Goal: Complete application form

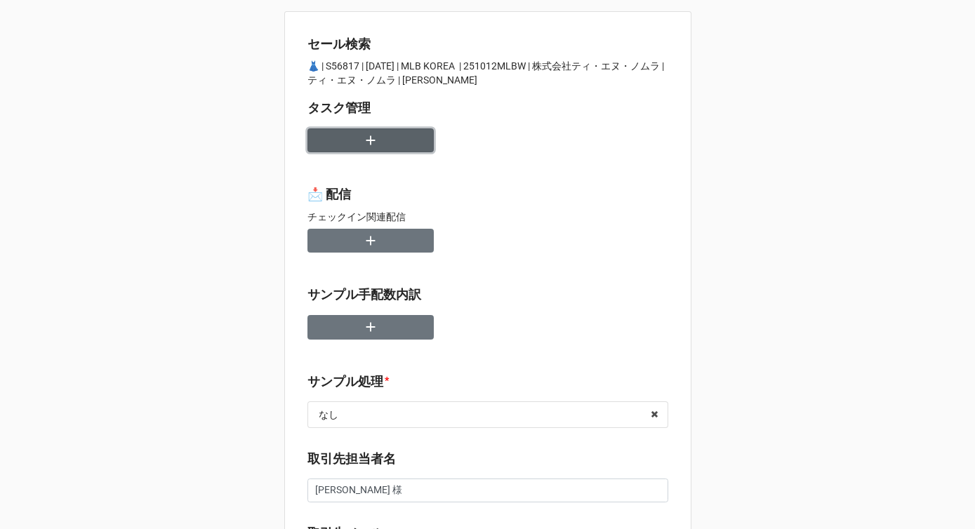
click at [375, 140] on button "button" at bounding box center [370, 140] width 126 height 25
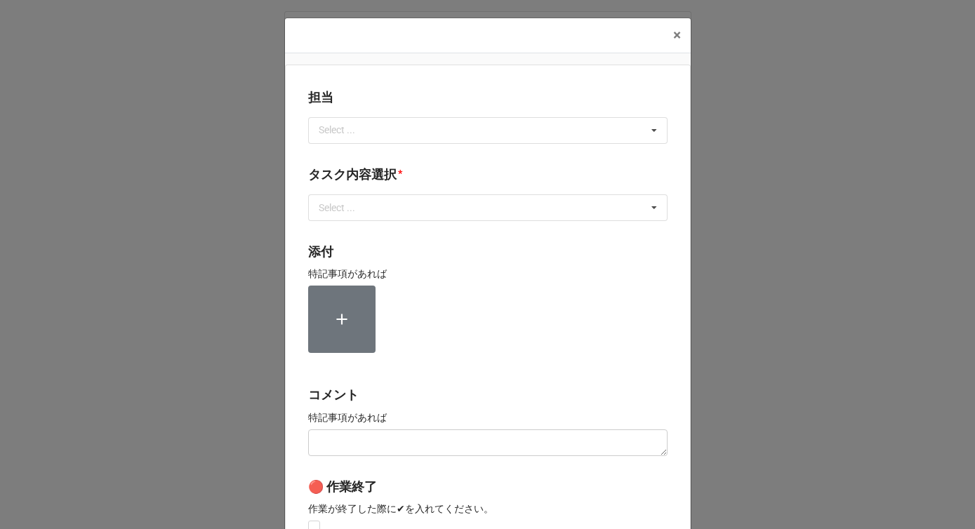
type textarea "x"
click at [332, 126] on div "Select ..." at bounding box center [345, 130] width 60 height 16
type input "か"
type input "川島"
click at [327, 155] on span "川島" at bounding box center [330, 156] width 20 height 11
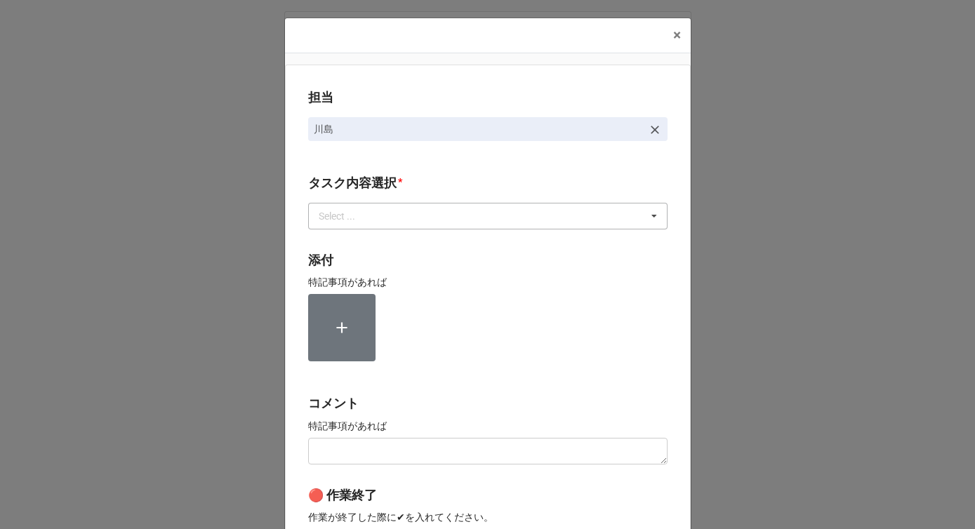
click at [332, 217] on div "Select ..." at bounding box center [345, 216] width 60 height 16
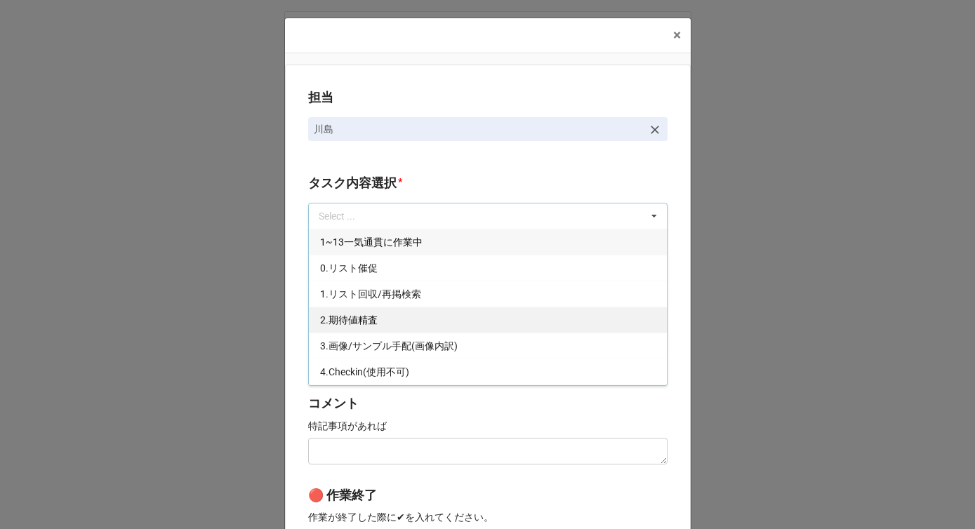
click at [333, 319] on span "2.期待値精査" at bounding box center [349, 319] width 58 height 11
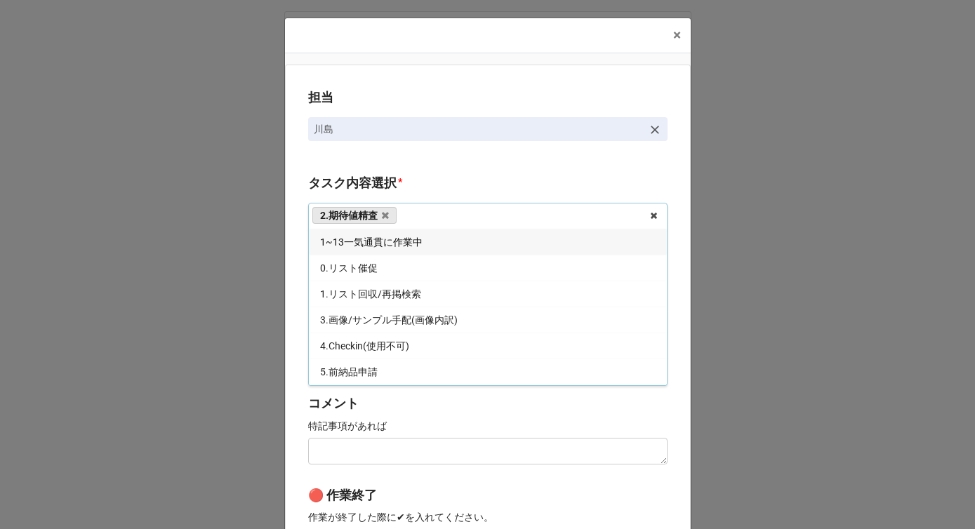
click at [295, 318] on div "担当 [PERSON_NAME][GEOGRAPHIC_DATA]内容選択 * 2.期待値精査 1~13一気通貫に作業中 0.リスト催促 1.リスト回収/再掲…" at bounding box center [488, 347] width 406 height 565
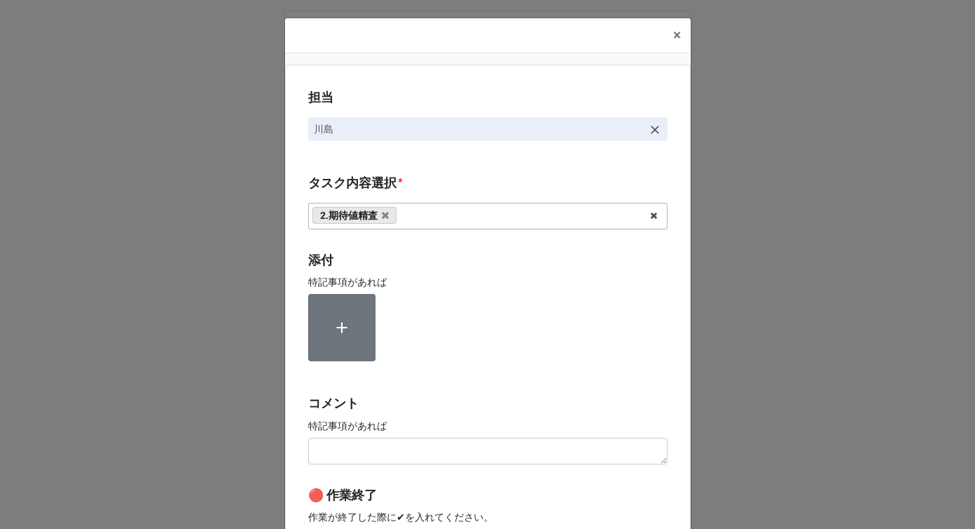
scroll to position [211, 0]
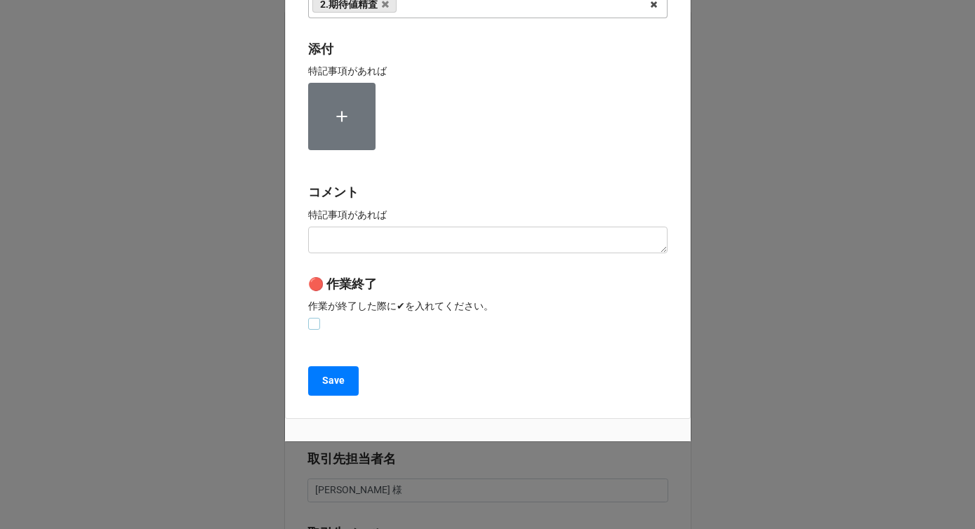
click at [309, 318] on label at bounding box center [314, 318] width 12 height 0
checkbox input "true"
click at [323, 387] on b "Save" at bounding box center [333, 380] width 22 height 15
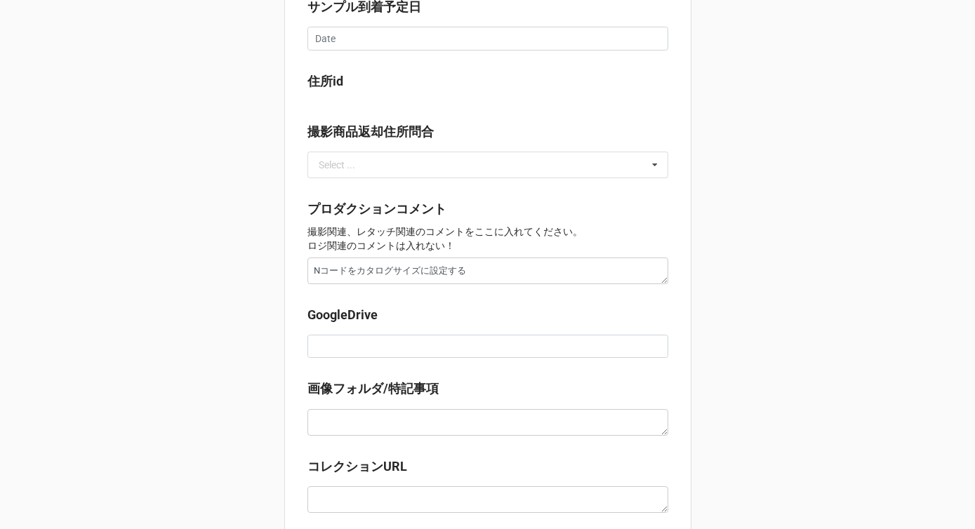
scroll to position [1204, 0]
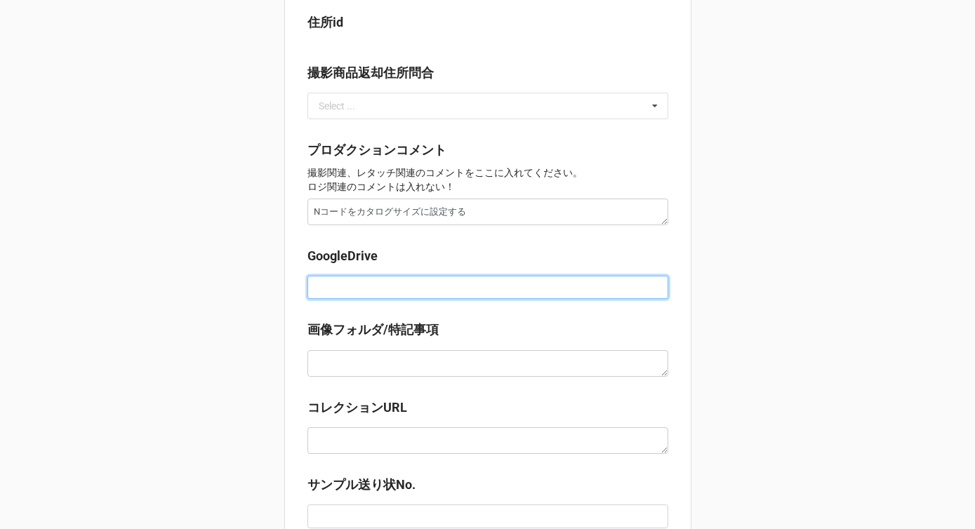
click at [335, 283] on input at bounding box center [487, 288] width 361 height 24
paste input "https://docs.google.com/spreadsheets/d/1mRqbAxcu4QisOJUW4NZsBBxjuVhjBCxv/edit?g…"
type textarea "x"
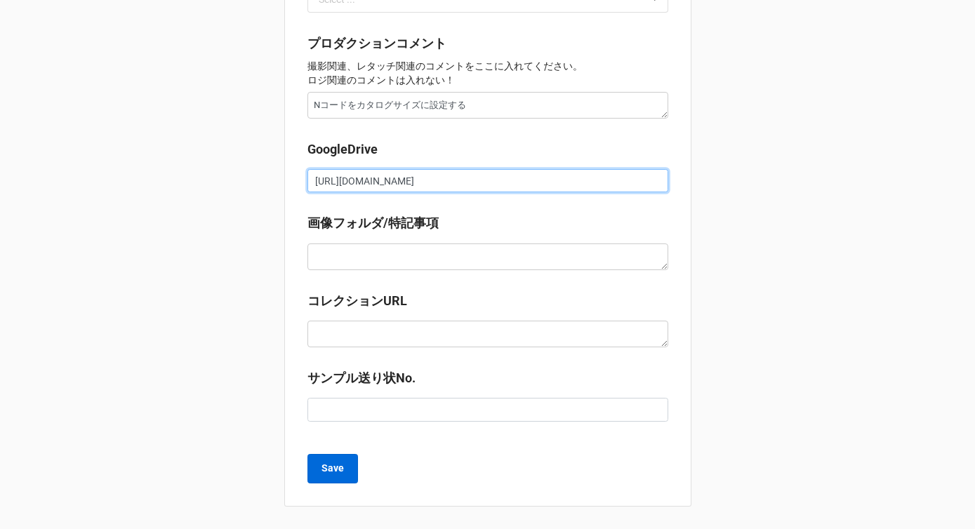
type input "https://docs.google.com/spreadsheets/d/1mRqbAxcu4QisOJUW4NZsBBxjuVhjBCxv/edit?g…"
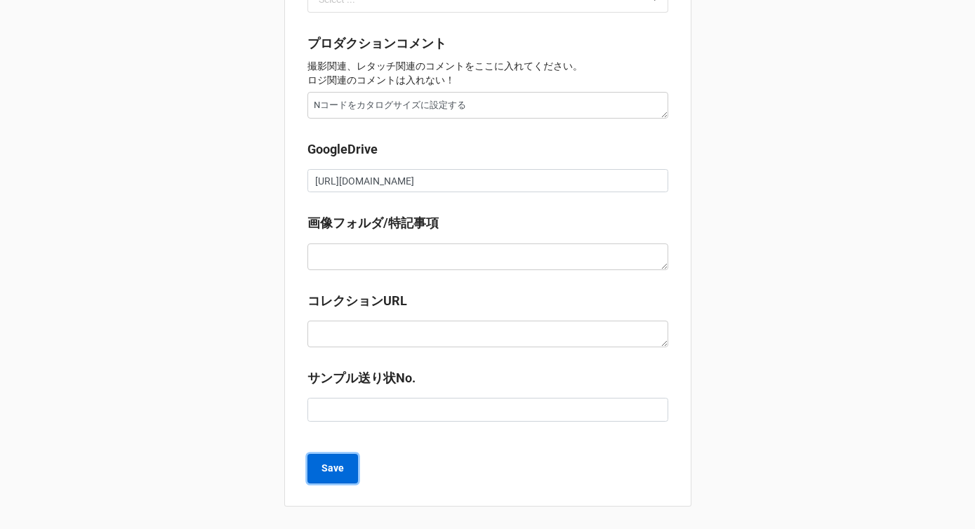
click at [337, 468] on b "Save" at bounding box center [332, 468] width 22 height 15
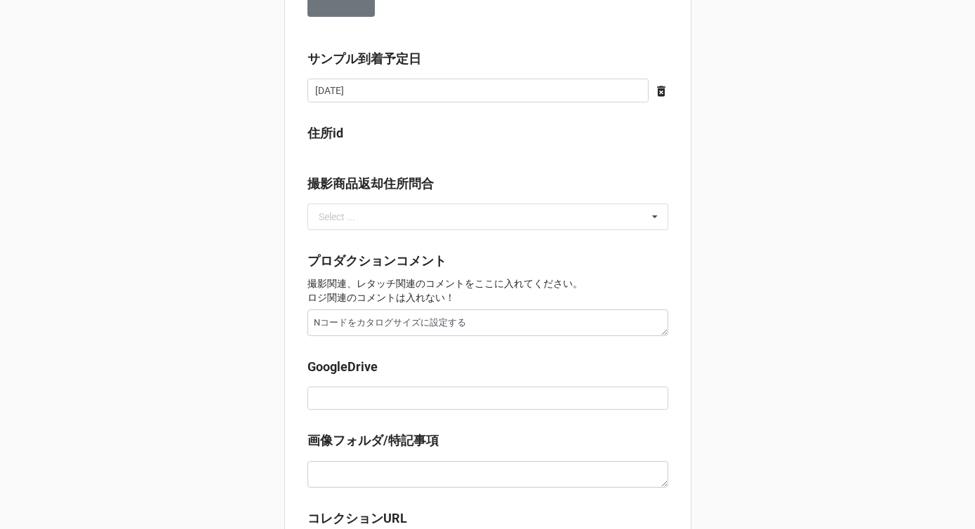
scroll to position [1185, 0]
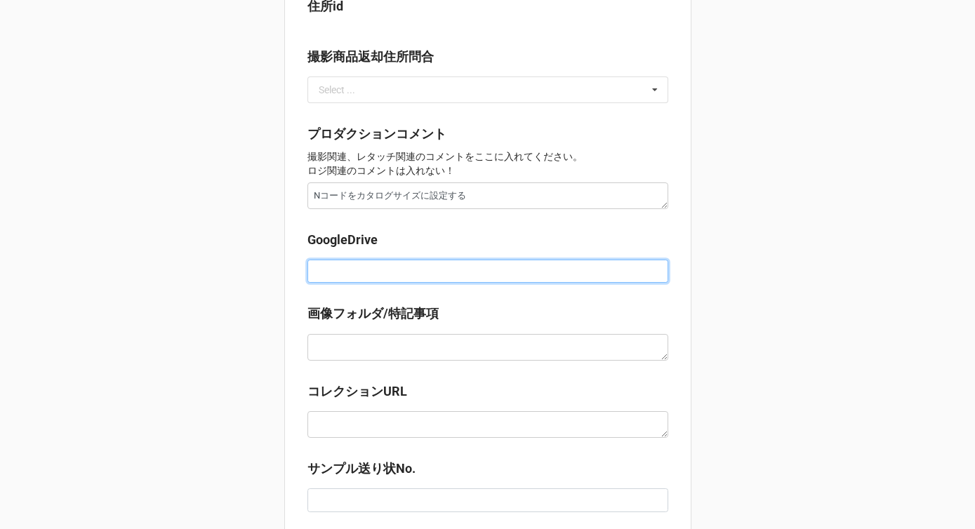
click at [335, 275] on input at bounding box center [487, 272] width 361 height 24
paste input "https://docs.google.com/spreadsheets/d/1okZ3c_6u-ZO-cDQCd9CDSMHVYwv4DaJf/edit?g…"
type textarea "x"
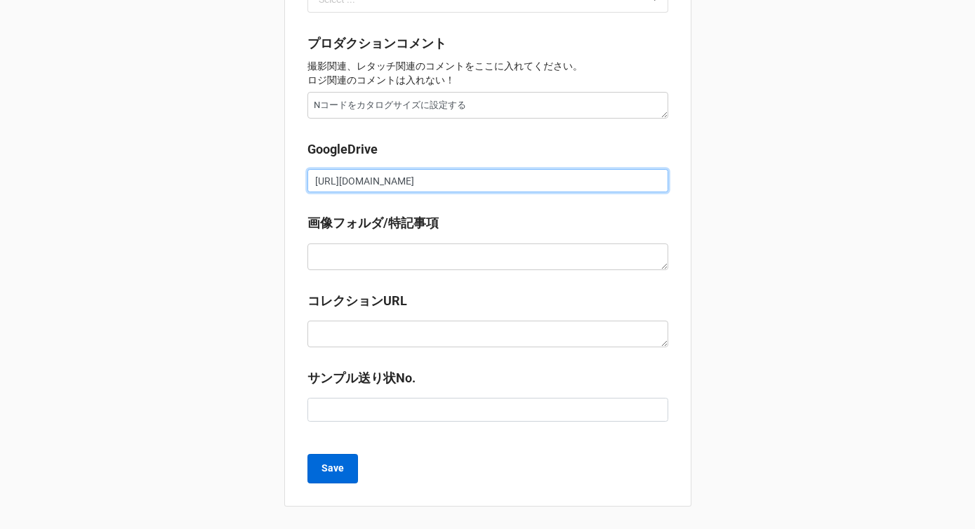
type input "https://docs.google.com/spreadsheets/d/1okZ3c_6u-ZO-cDQCd9CDSMHVYwv4DaJf/edit?g…"
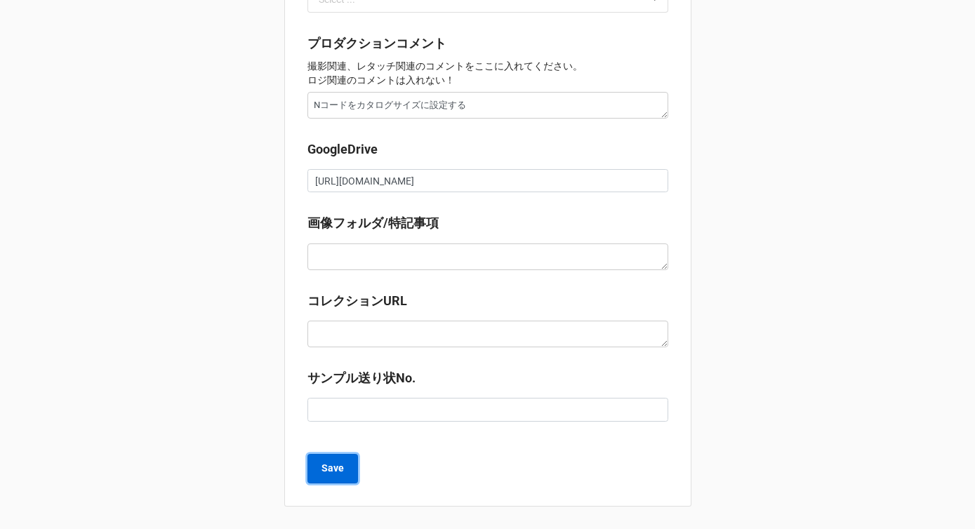
scroll to position [0, 0]
click at [326, 466] on b "Save" at bounding box center [332, 468] width 22 height 15
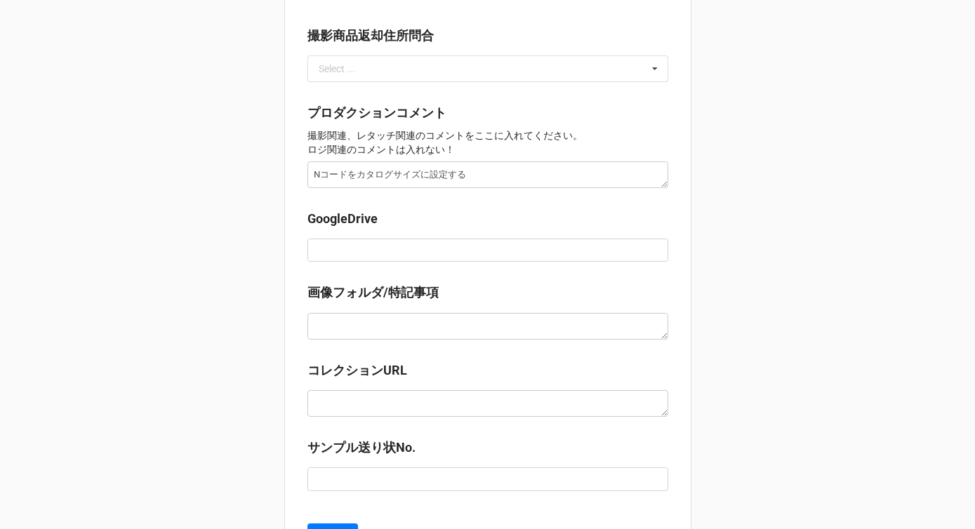
scroll to position [1223, 0]
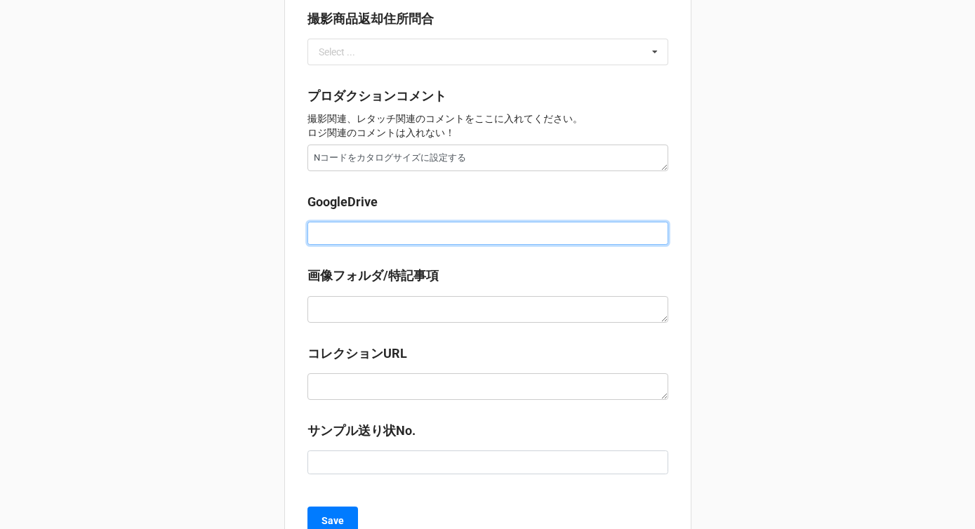
click at [356, 240] on input at bounding box center [487, 234] width 361 height 24
paste input "https://docs.google.com/spreadsheets/d/1gAU7BKTM8VBnnf4trutPWqmAh25IkMQX/edit?g…"
type textarea "x"
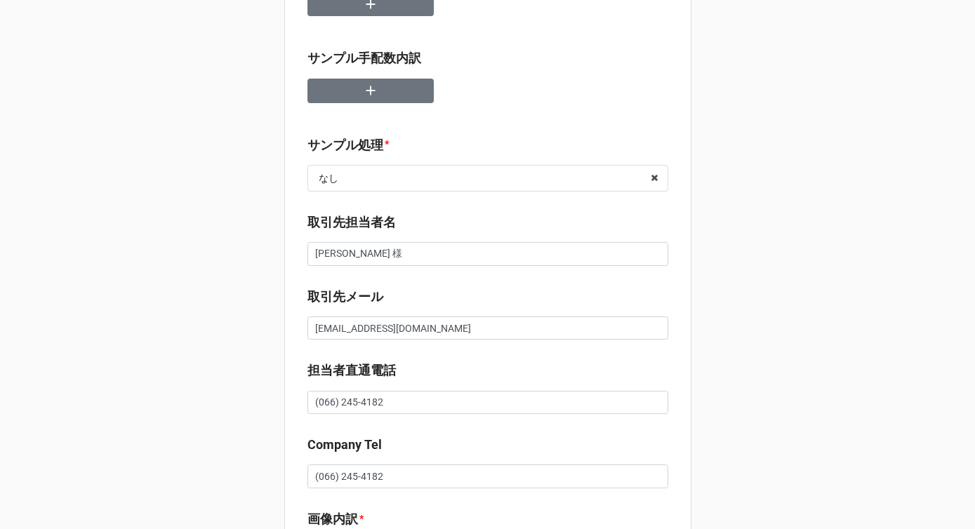
scroll to position [0, 0]
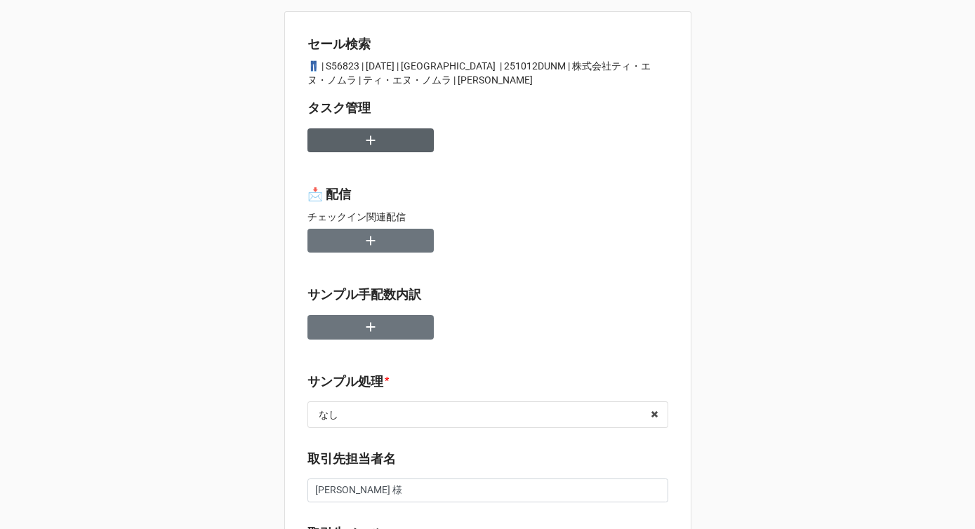
type input "https://docs.google.com/spreadsheets/d/1gAU7BKTM8VBnnf4trutPWqmAh25IkMQX/edit?g…"
click at [375, 135] on button "button" at bounding box center [370, 140] width 126 height 25
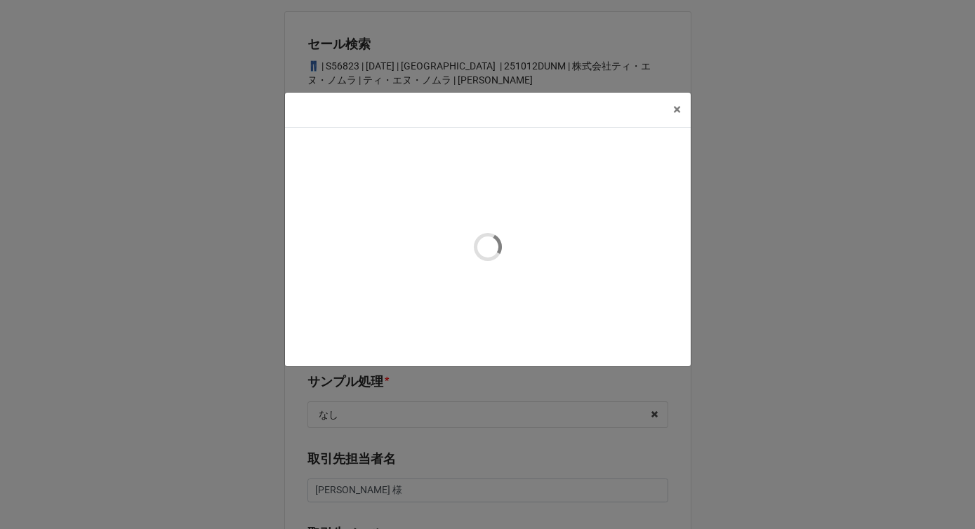
type textarea "x"
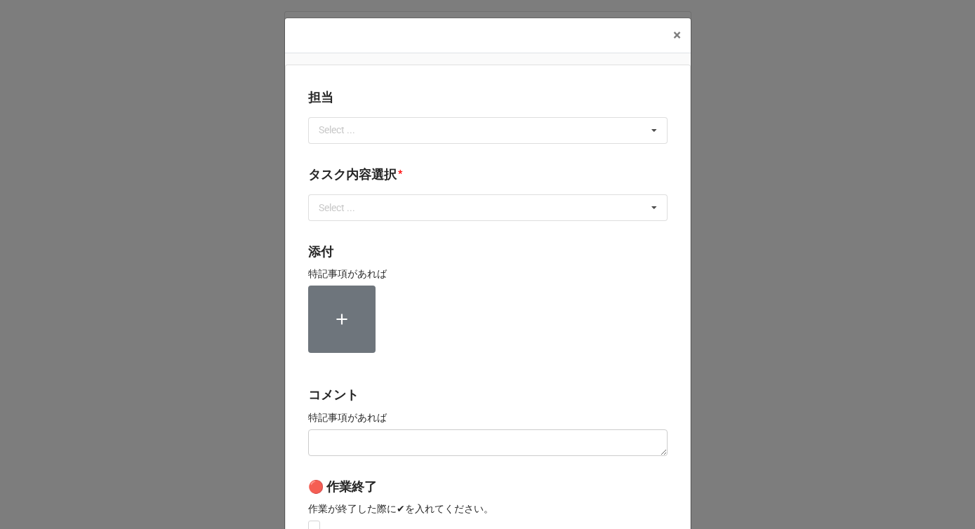
click at [375, 135] on div "Select ... No results found." at bounding box center [487, 130] width 359 height 27
type input "川島"
click at [368, 156] on div "川島" at bounding box center [488, 156] width 358 height 26
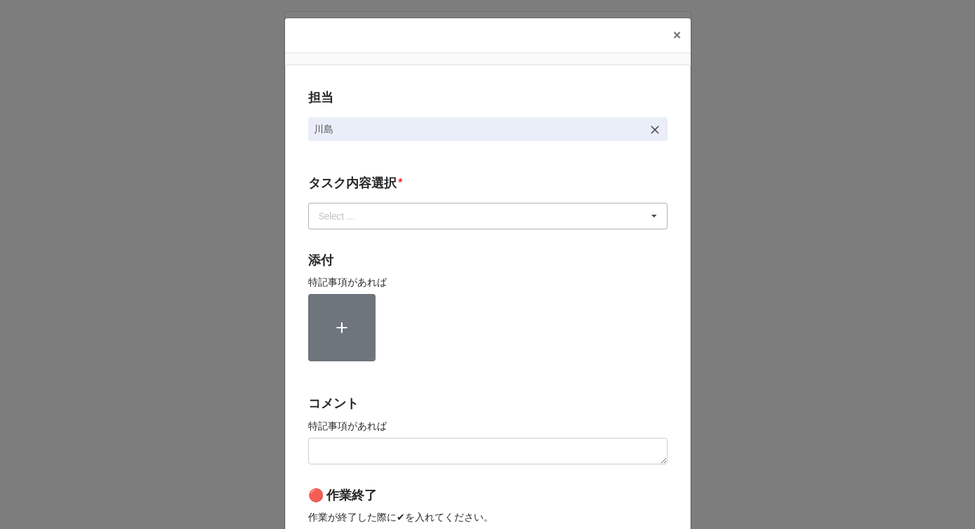
click at [365, 210] on div "Select ..." at bounding box center [345, 216] width 60 height 16
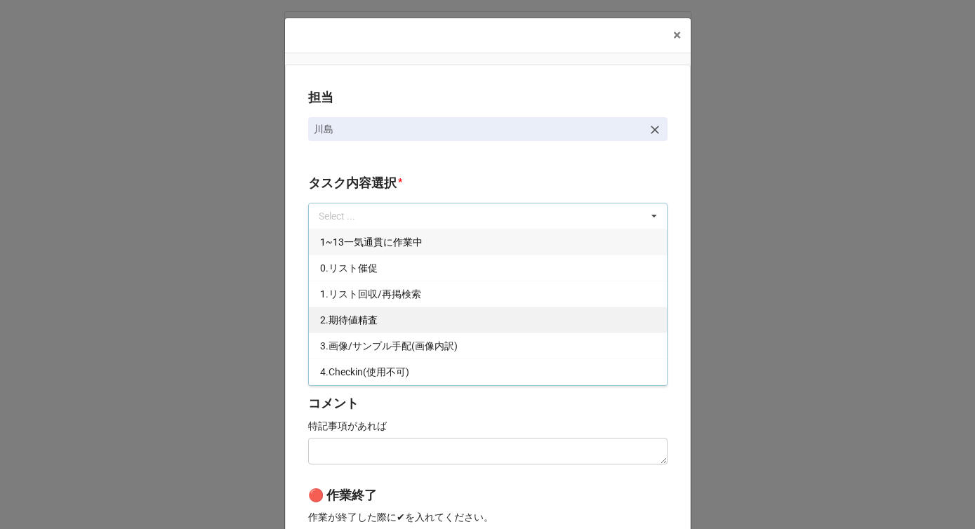
click at [349, 321] on span "2.期待値精査" at bounding box center [349, 319] width 58 height 11
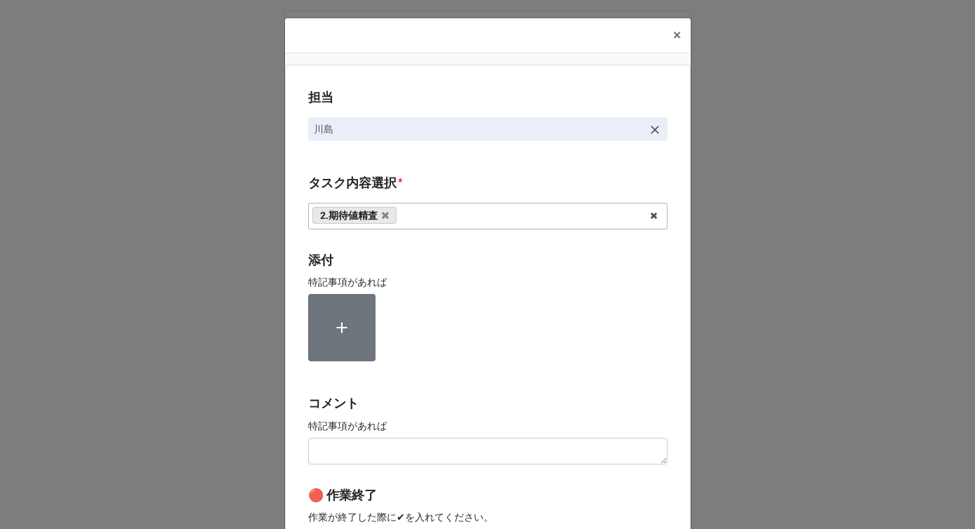
click at [289, 323] on div "担当 川島 タスク内容選択 * 2.期待値精査 1~13一気通貫に作業中 0.リスト催促 1.リスト回収/再掲検索 3.画像/サンプル手配(画像内訳) 4.C…" at bounding box center [488, 347] width 406 height 565
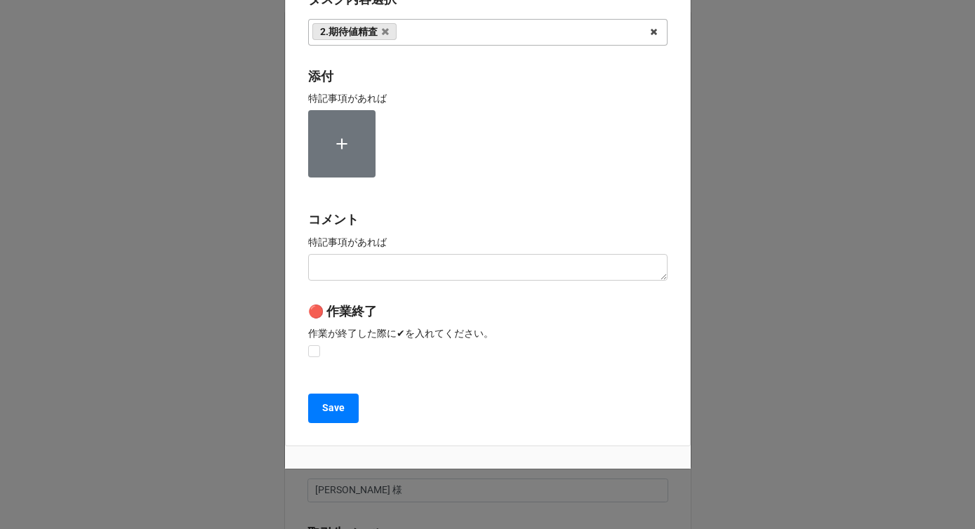
scroll to position [211, 0]
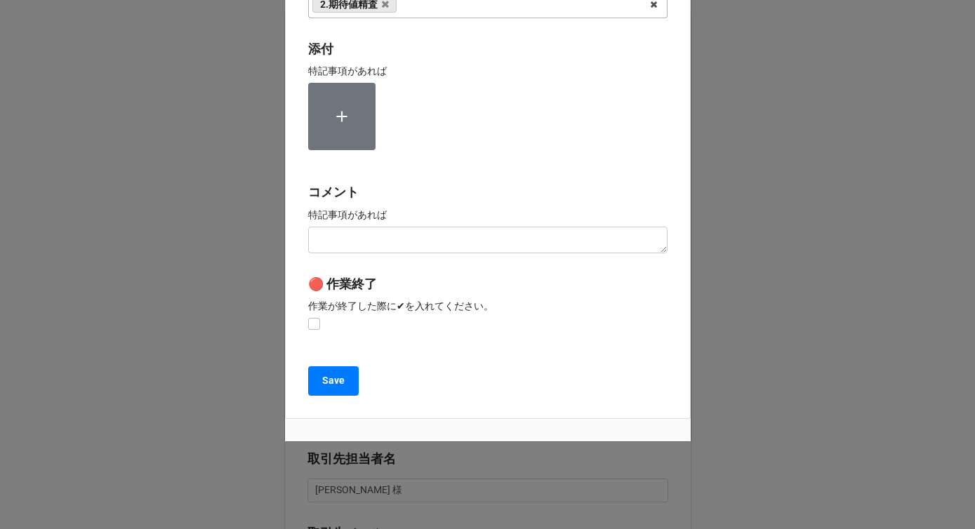
click at [308, 318] on label at bounding box center [314, 318] width 12 height 0
checkbox input "true"
click at [328, 386] on b "Save" at bounding box center [333, 380] width 22 height 15
type textarea "x"
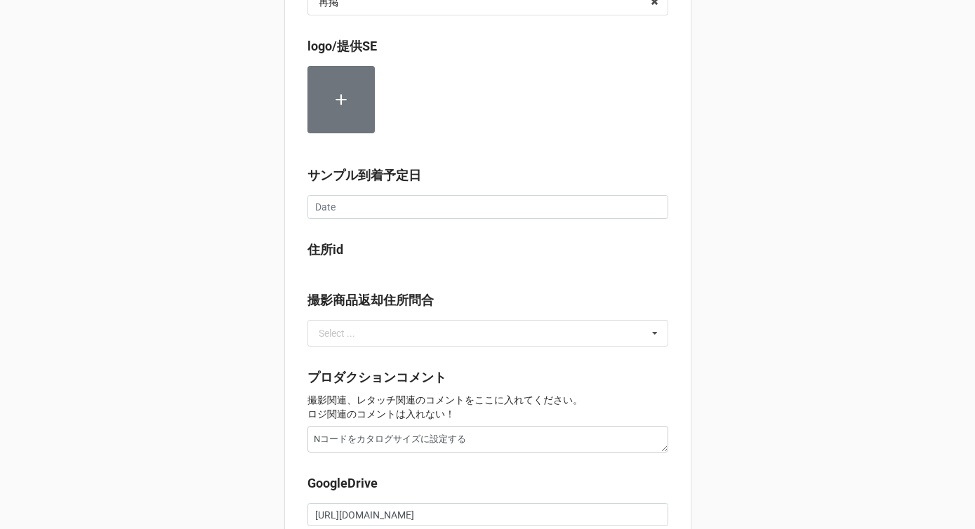
scroll to position [1311, 0]
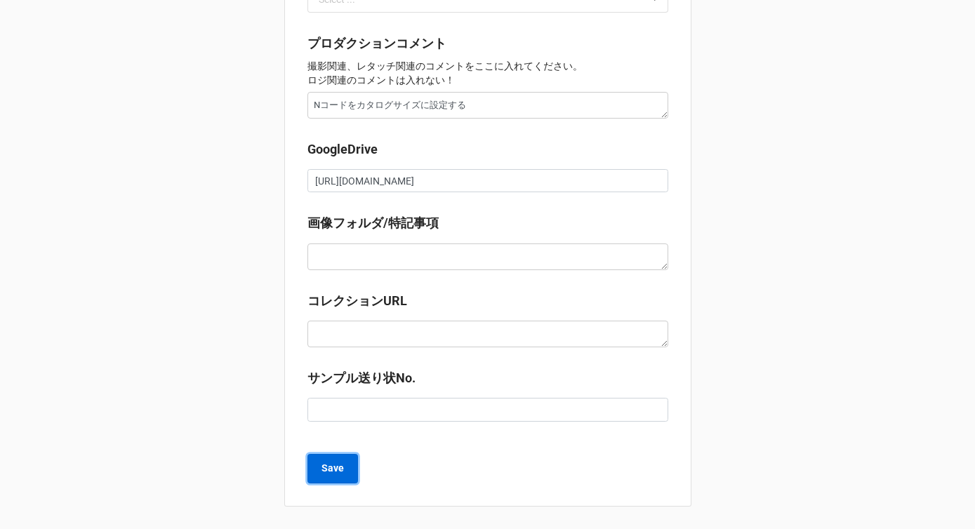
click at [331, 471] on b "Save" at bounding box center [332, 468] width 22 height 15
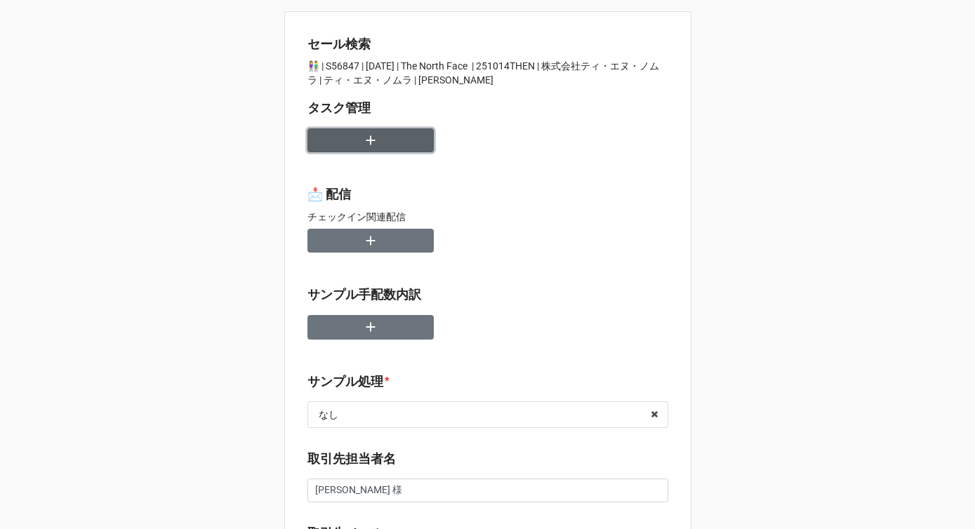
click at [406, 144] on button "button" at bounding box center [370, 140] width 126 height 25
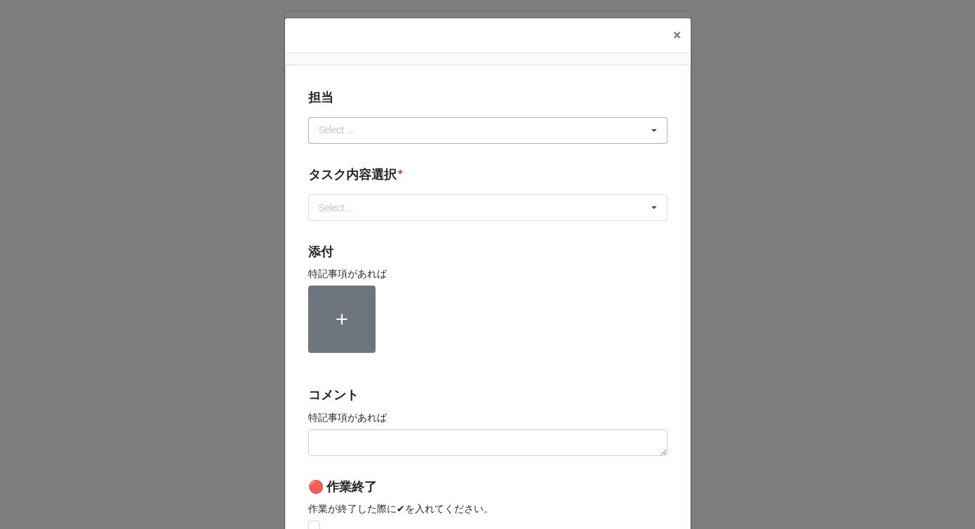
type textarea "x"
click at [351, 138] on div "Select ..." at bounding box center [345, 130] width 60 height 16
type input "川島"
click at [336, 152] on div "川島" at bounding box center [488, 156] width 358 height 26
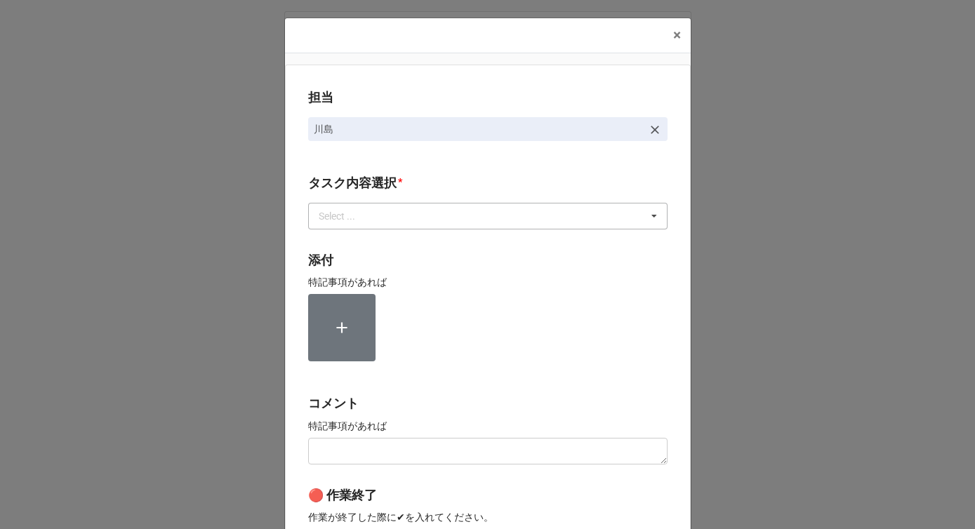
click at [336, 219] on div "Select ..." at bounding box center [345, 216] width 60 height 16
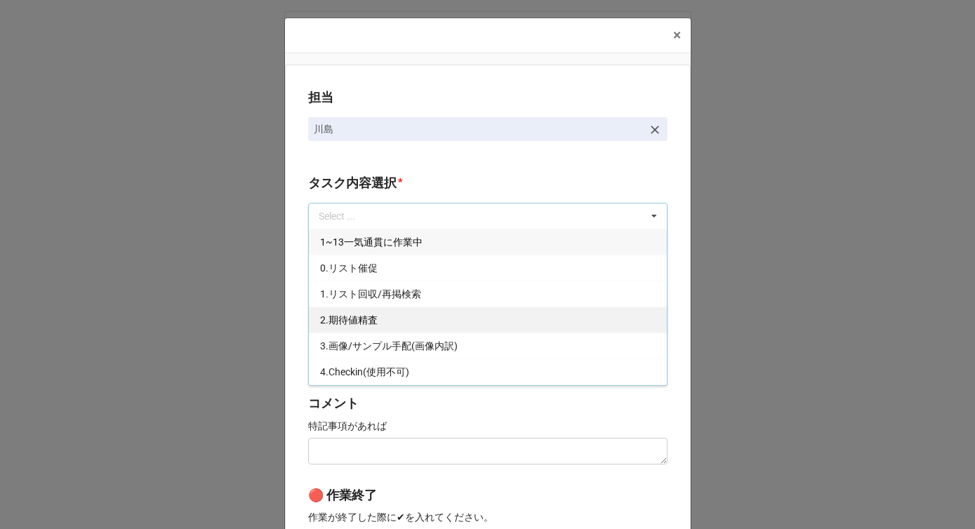
click at [338, 320] on span "2.期待値精査" at bounding box center [349, 319] width 58 height 11
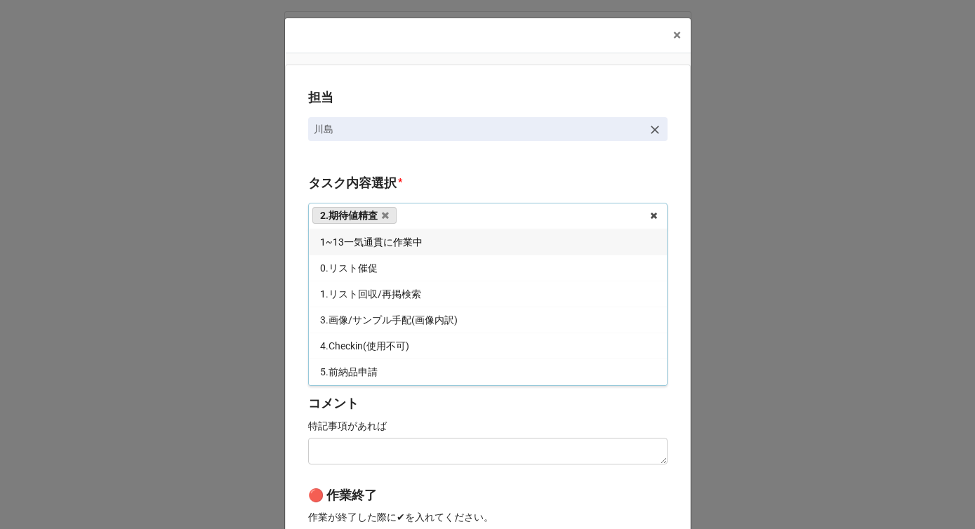
click at [296, 316] on div "担当 [PERSON_NAME] タスク内容選択 * 2.期待値精査 1~13一気通貫に作業中 0.リスト催促 1.リスト回収/再掲検索 3.画像/サンプル手…" at bounding box center [488, 347] width 406 height 565
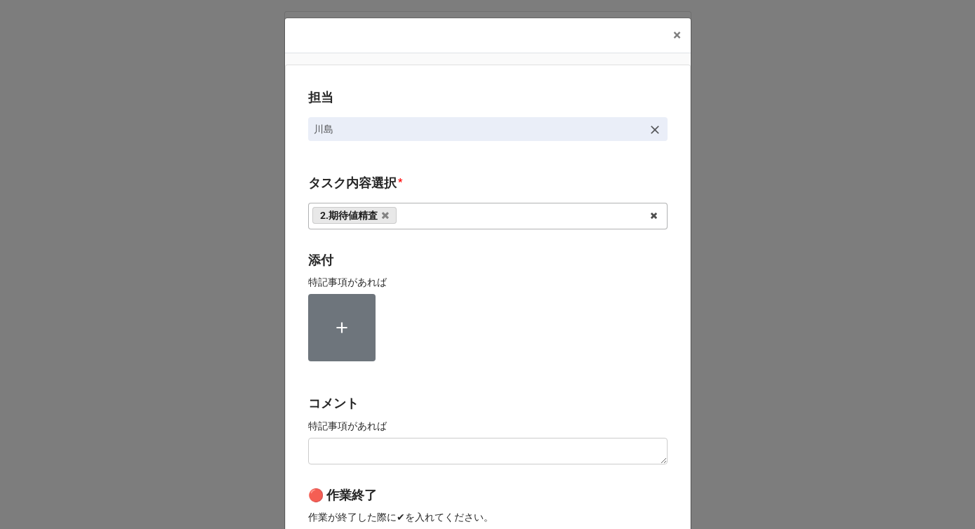
scroll to position [211, 0]
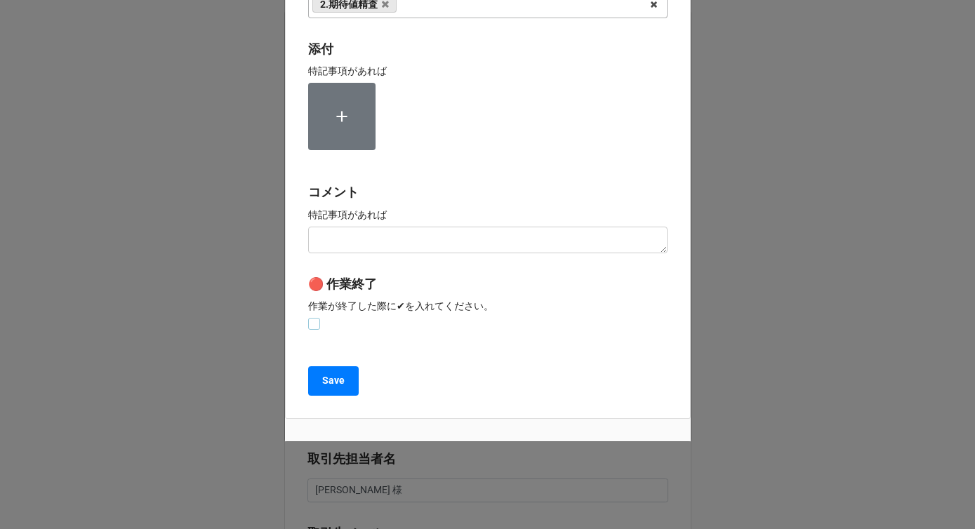
click at [308, 318] on label at bounding box center [314, 318] width 12 height 0
checkbox input "true"
click at [315, 387] on button "Save" at bounding box center [333, 380] width 51 height 29
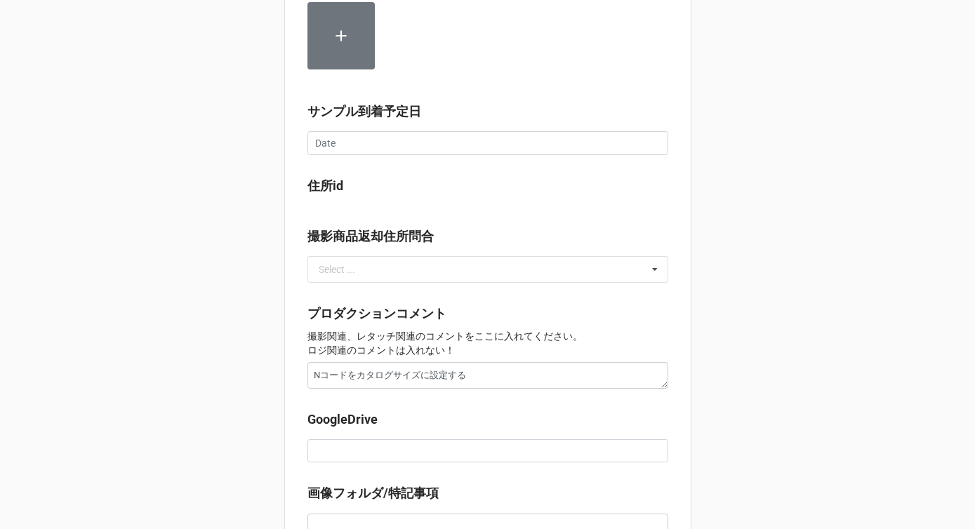
scroll to position [1311, 0]
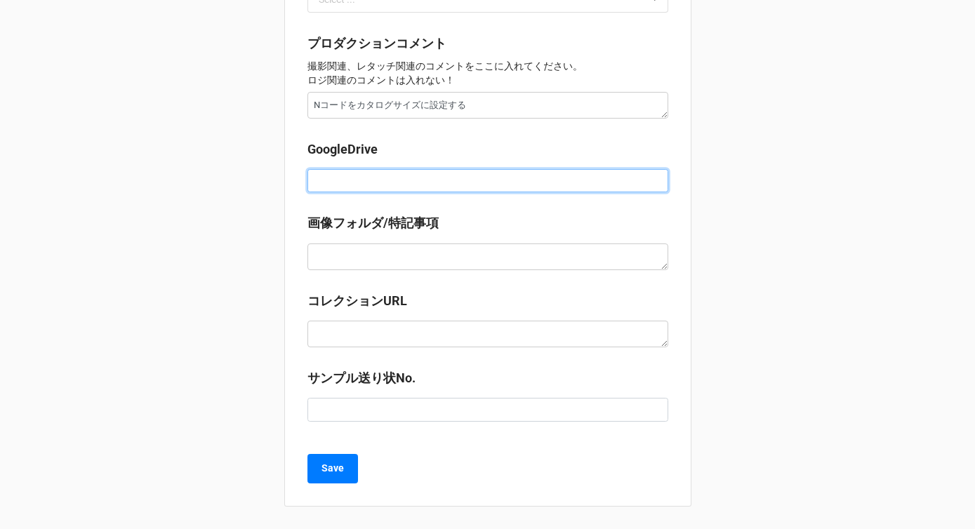
click at [361, 178] on input at bounding box center [487, 181] width 361 height 24
paste input "https://docs.google.com/spreadsheets/d/1YGthmtA24sbiQWNsGQUuJpGy__fSOW-8/edit?g…"
type textarea "x"
type input "https://docs.google.com/spreadsheets/d/1YGthmtA24sbiQWNsGQUuJpGy__fSOW-8/edit?g…"
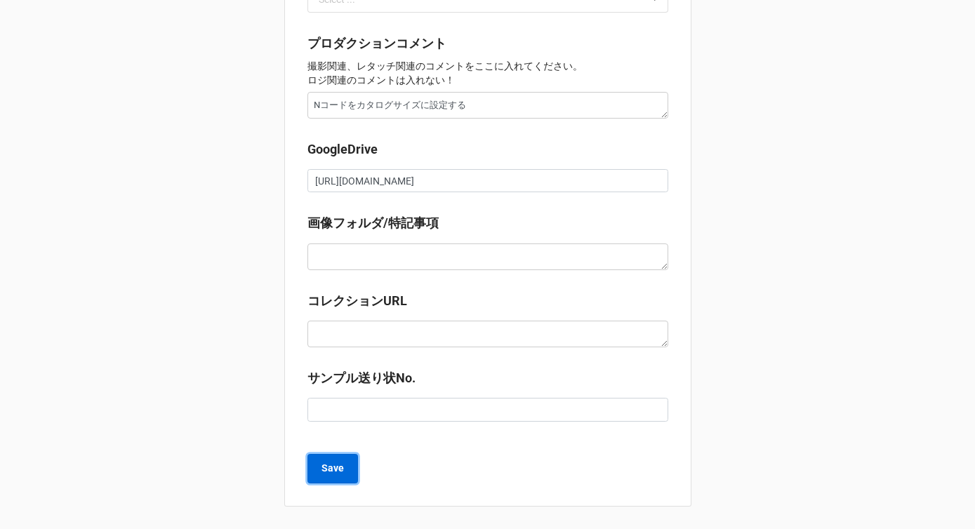
click at [333, 481] on button "Save" at bounding box center [332, 468] width 51 height 29
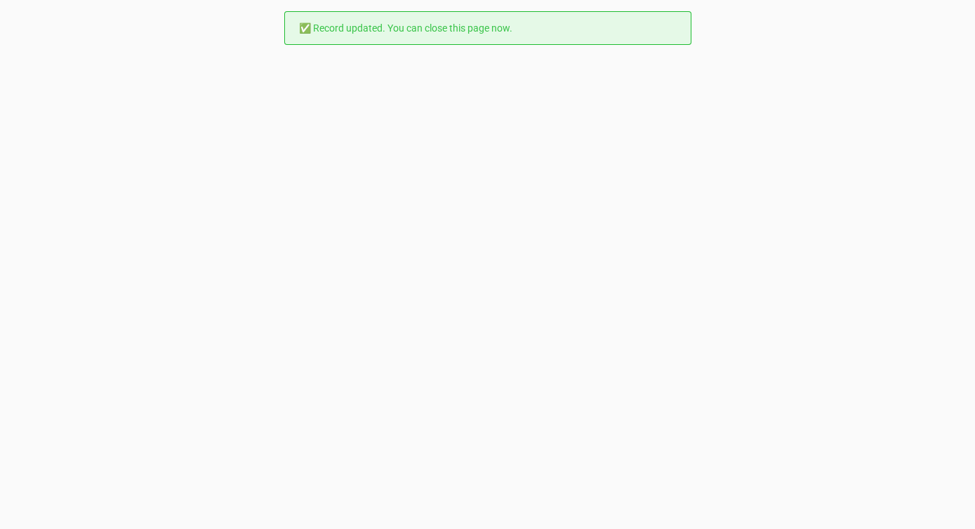
scroll to position [0, 0]
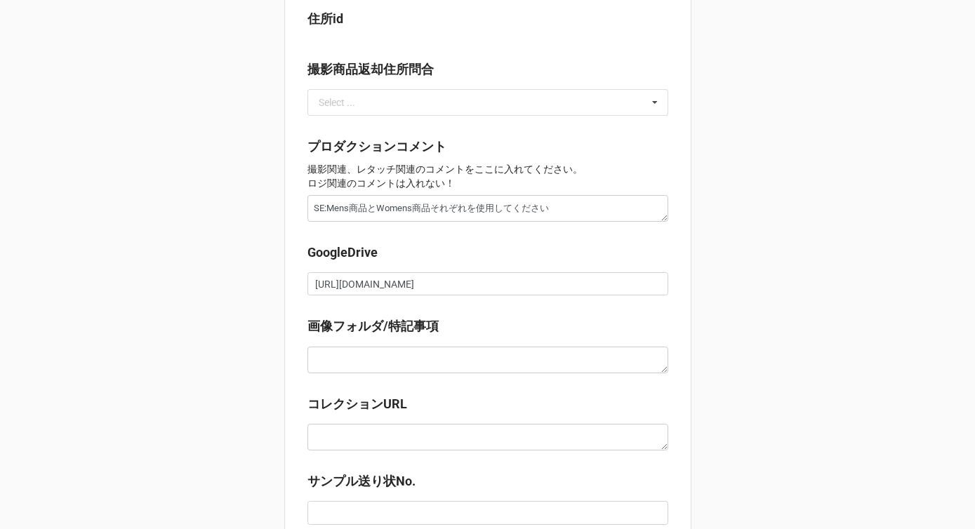
scroll to position [1273, 0]
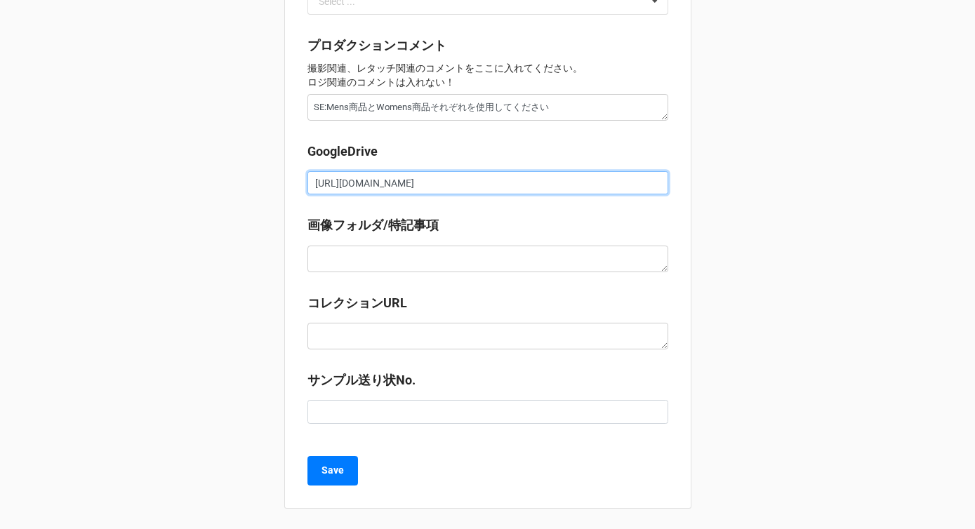
click at [417, 194] on input "[URL][DOMAIN_NAME]" at bounding box center [487, 183] width 361 height 24
type textarea "x"
paste input "[URL][DOMAIN_NAME]"
type textarea "x"
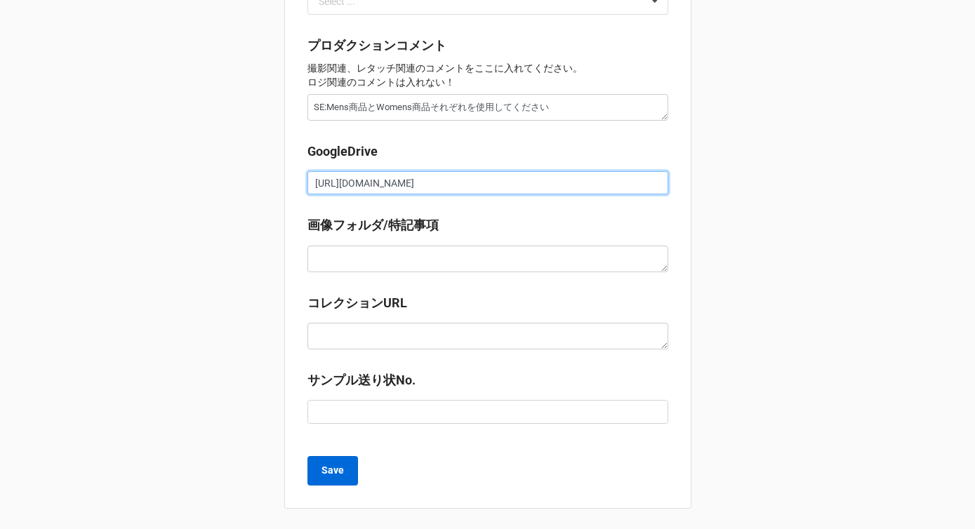
type input "[URL][DOMAIN_NAME]"
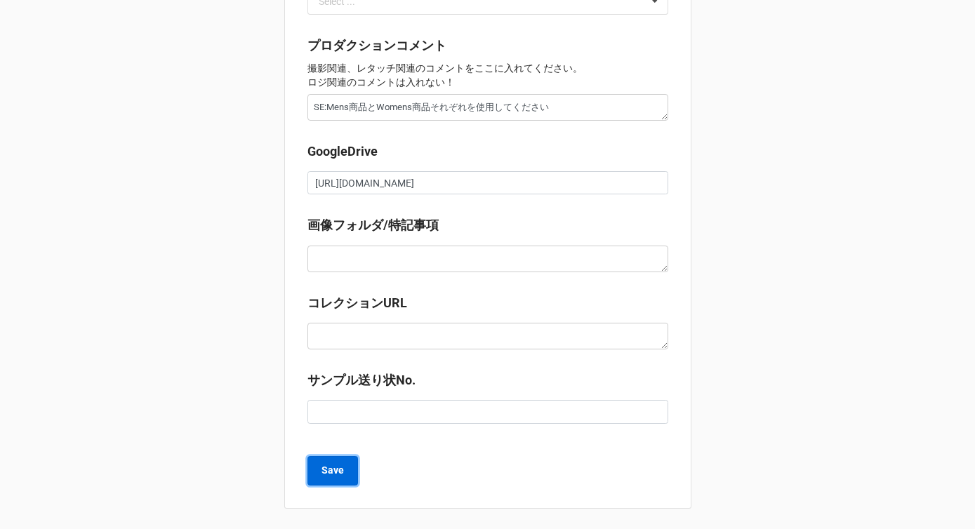
click at [333, 484] on button "Save" at bounding box center [332, 470] width 51 height 29
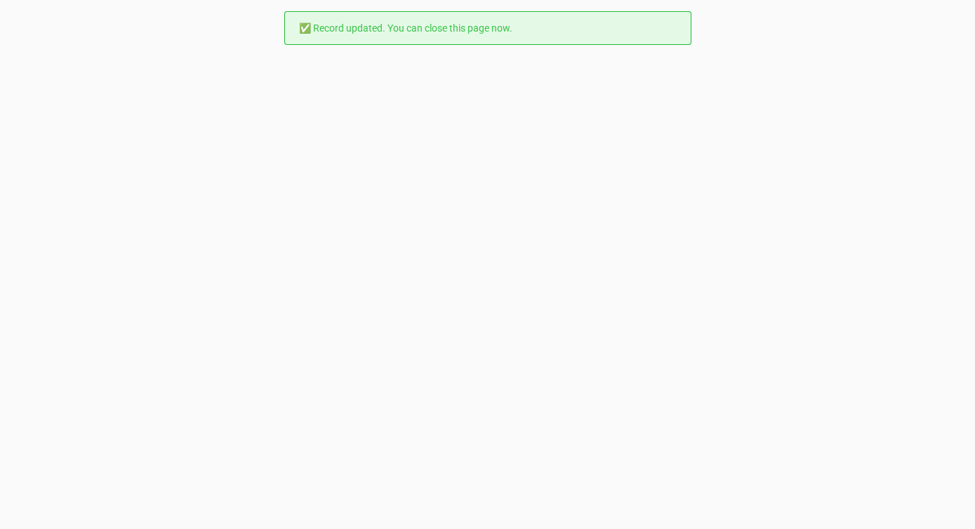
scroll to position [0, 0]
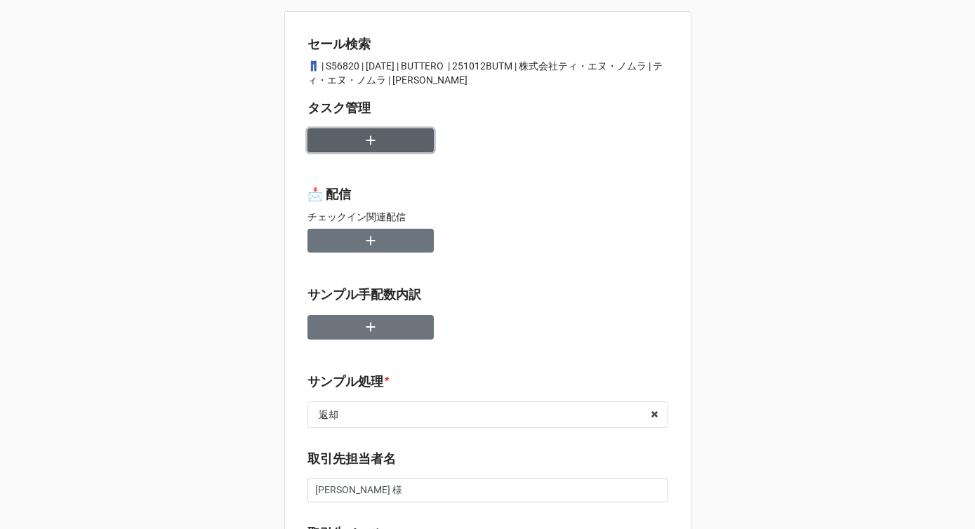
click at [368, 144] on icon "button" at bounding box center [370, 140] width 15 height 15
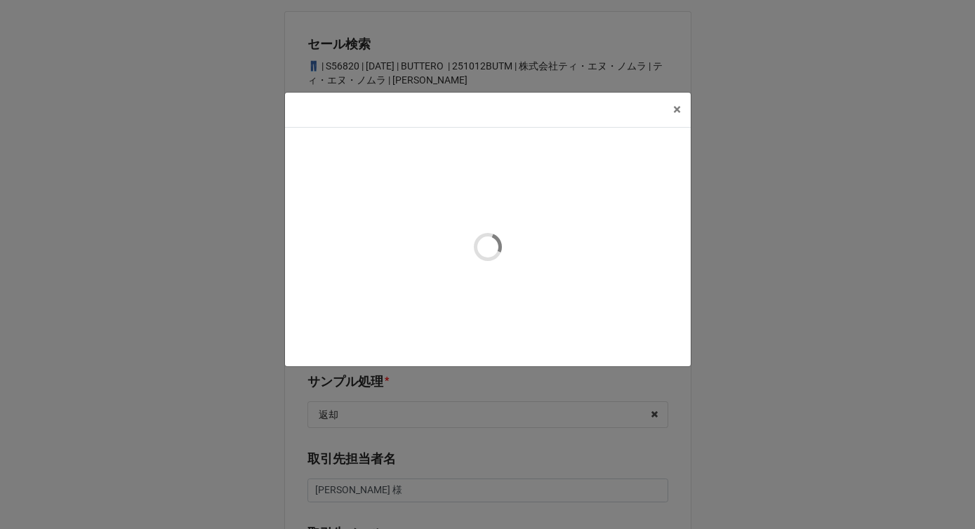
type textarea "x"
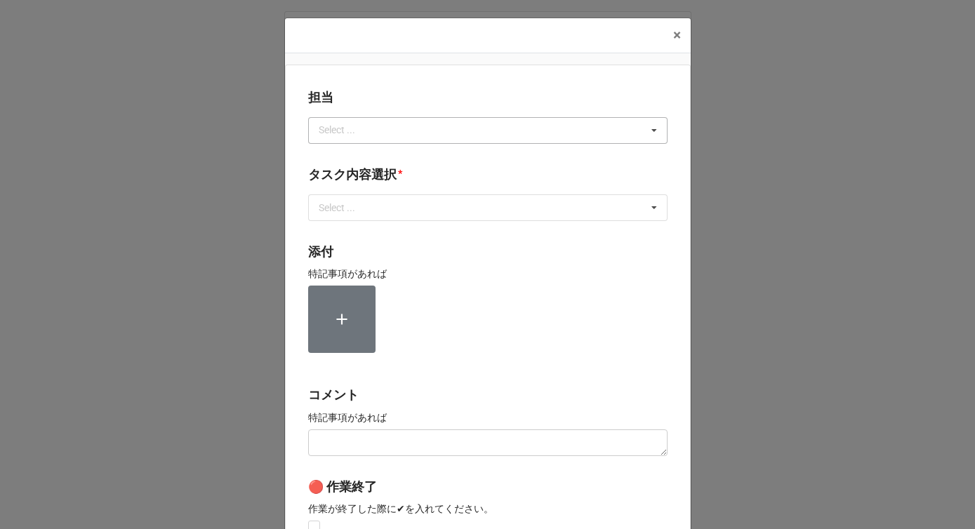
click at [364, 138] on div "Select ..." at bounding box center [345, 130] width 60 height 16
type input "川島"
click at [356, 161] on div "川島" at bounding box center [488, 156] width 358 height 26
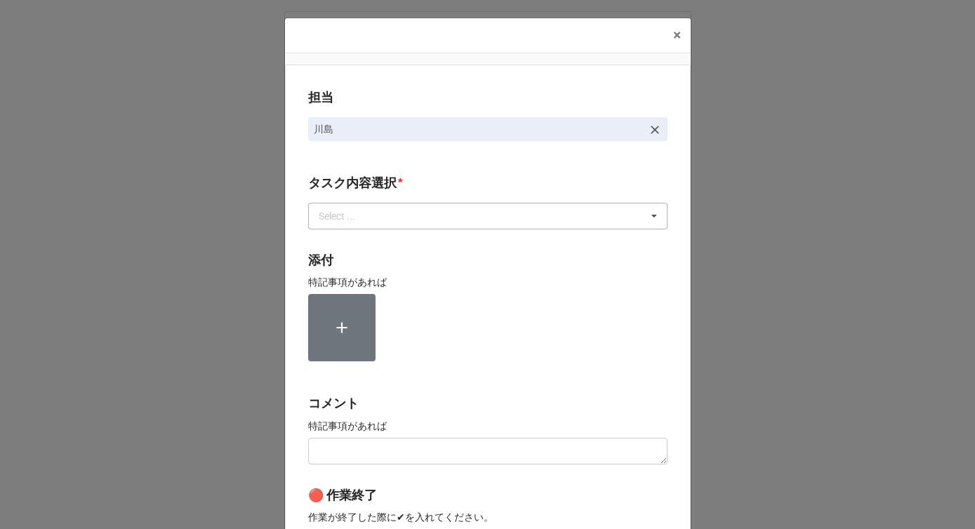
click at [354, 210] on div "Select ..." at bounding box center [345, 216] width 60 height 16
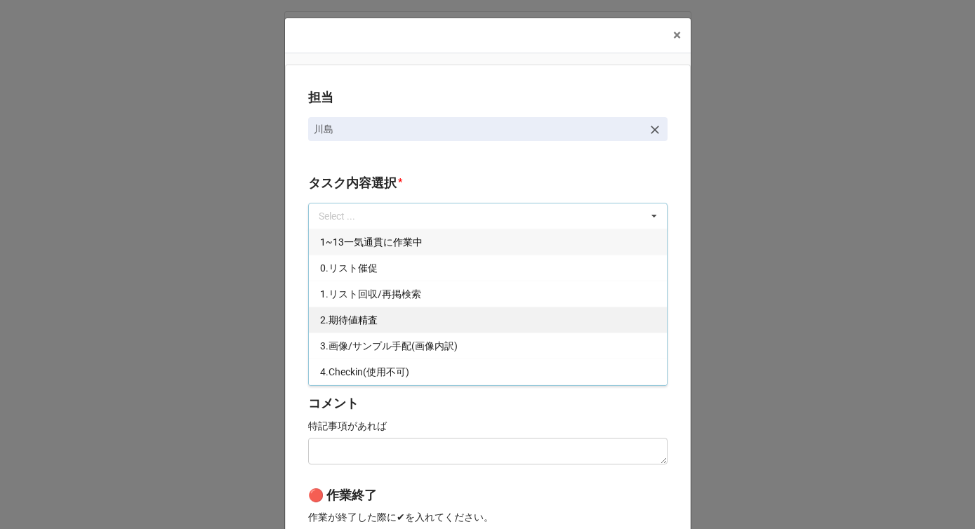
click at [344, 317] on span "2.期待値精査" at bounding box center [349, 319] width 58 height 11
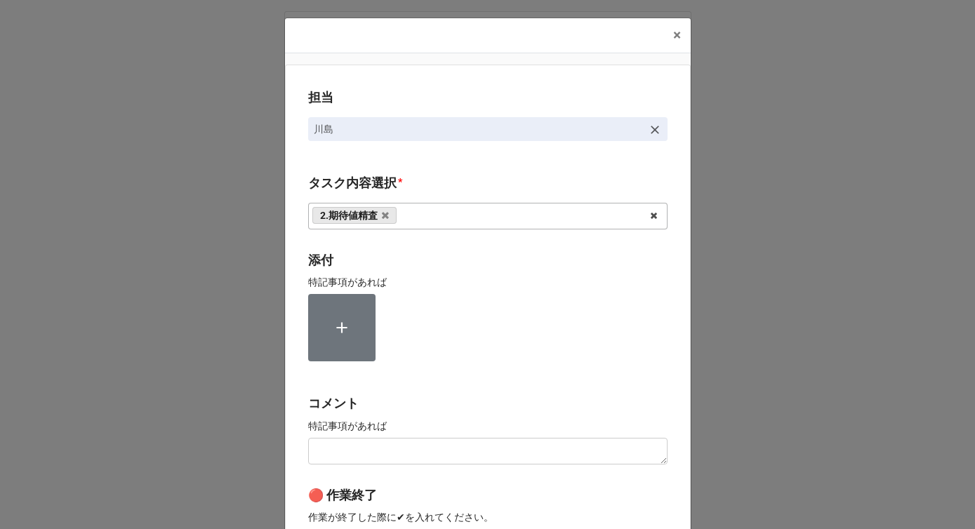
click at [288, 312] on div "担当 [PERSON_NAME] タスク内容選択 * 2.期待値精査 1~13一気通貫に作業中 0.リスト催促 1.リスト回収/再掲検索 3.画像/サンプル手…" at bounding box center [488, 347] width 406 height 565
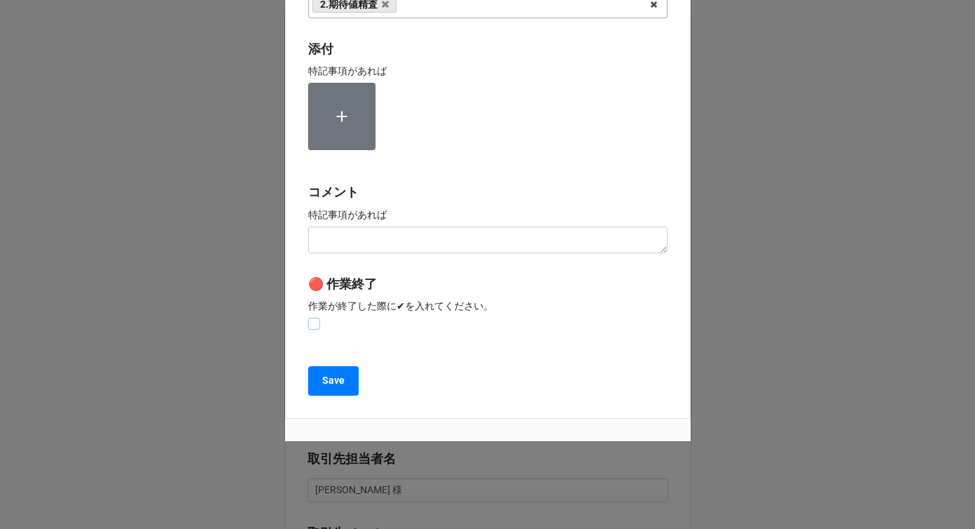
click at [308, 318] on label at bounding box center [314, 318] width 12 height 0
checkbox input "true"
click at [320, 407] on div "担当 [PERSON_NAME] タスク内容選択 * 2.期待値精査 1~13一気通貫に作業中 0.リスト催促 1.リスト回収/再掲検索 3.画像/サンプル手…" at bounding box center [488, 135] width 406 height 565
click at [322, 384] on b "Save" at bounding box center [333, 380] width 22 height 15
type textarea "x"
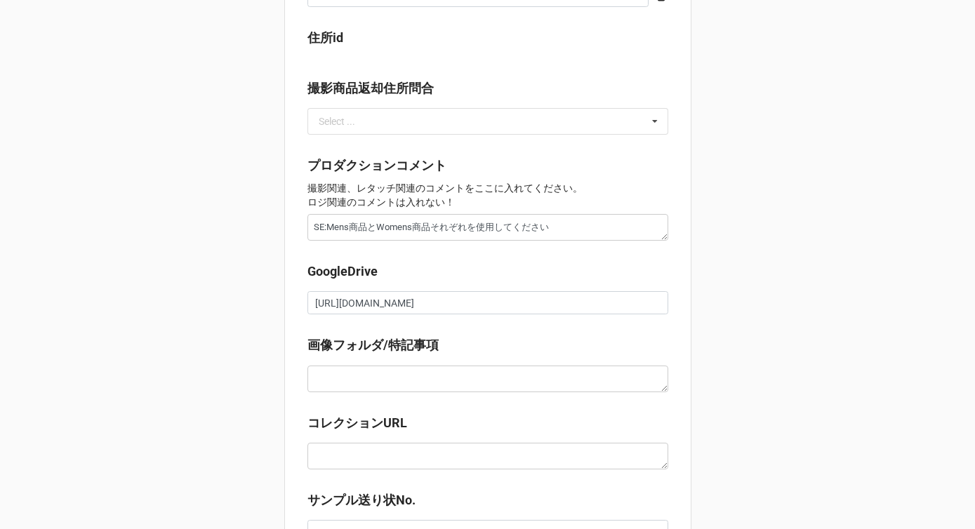
scroll to position [1311, 0]
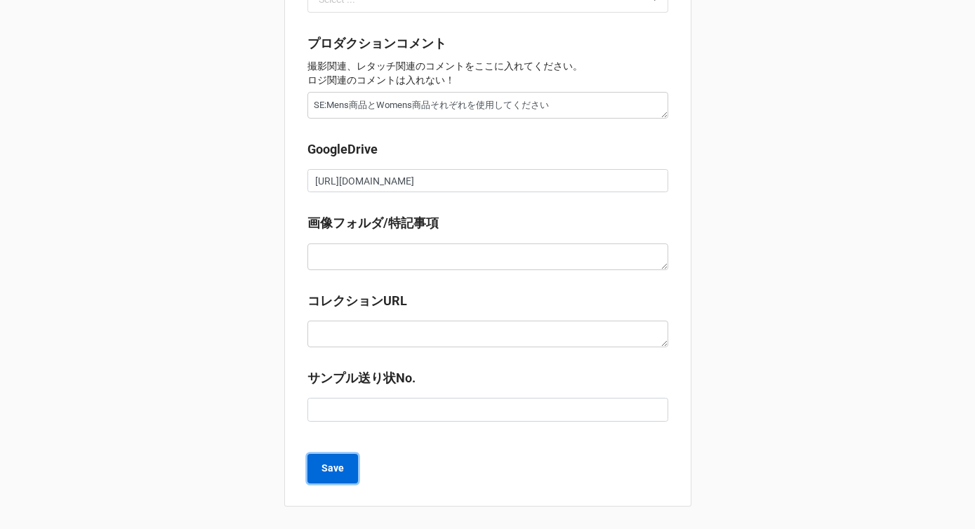
click at [321, 469] on b "Save" at bounding box center [332, 468] width 22 height 15
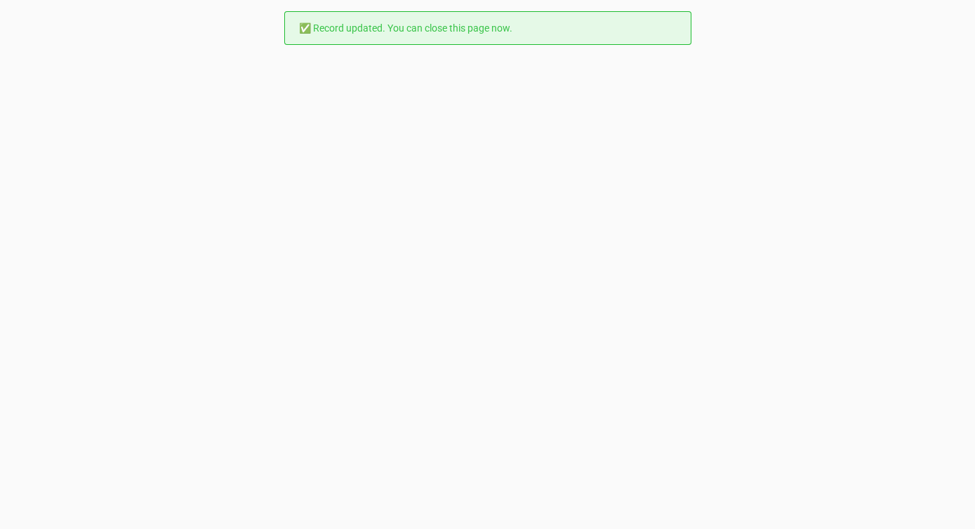
scroll to position [0, 0]
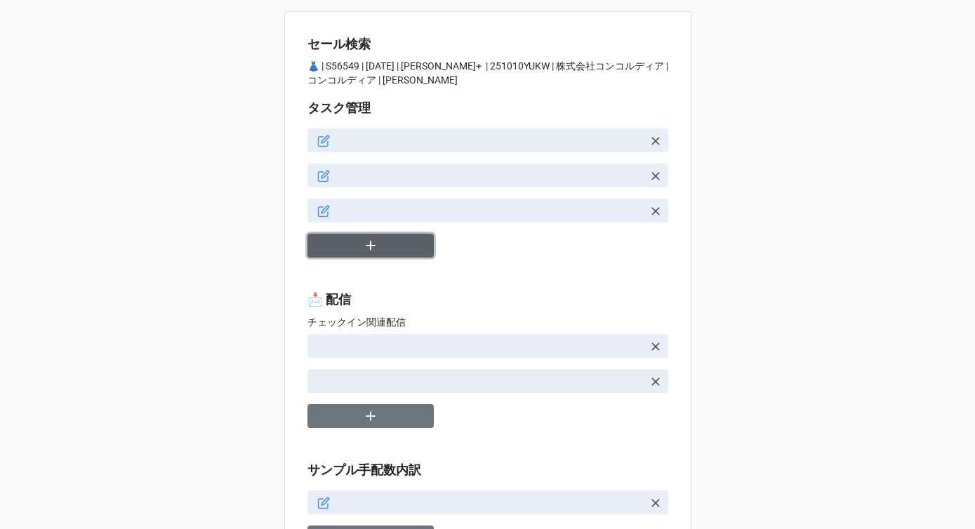
click at [393, 239] on button "button" at bounding box center [370, 246] width 126 height 25
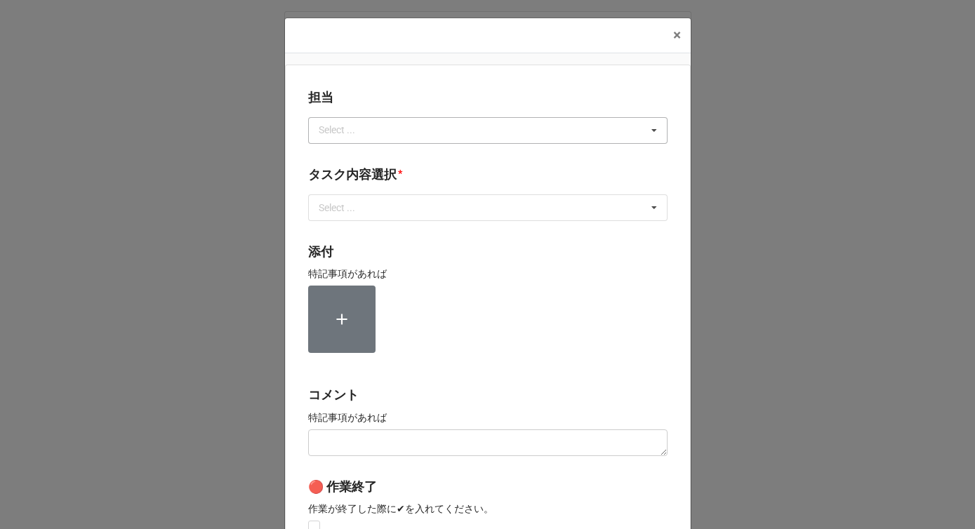
type textarea "x"
click at [354, 133] on div "Select ..." at bounding box center [345, 130] width 60 height 16
type input "か"
type input "川島"
click at [351, 158] on div "No results found." at bounding box center [487, 155] width 359 height 25
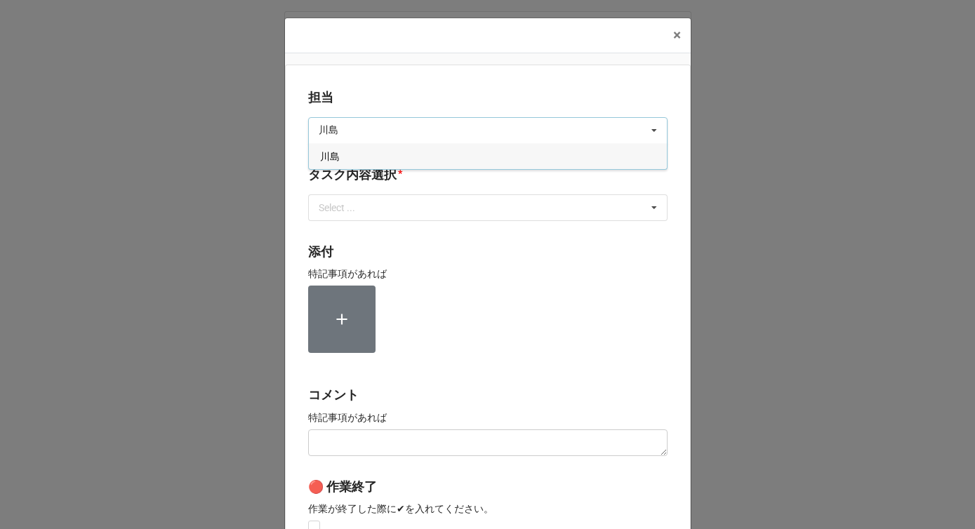
click at [336, 152] on div "川島" at bounding box center [488, 156] width 358 height 26
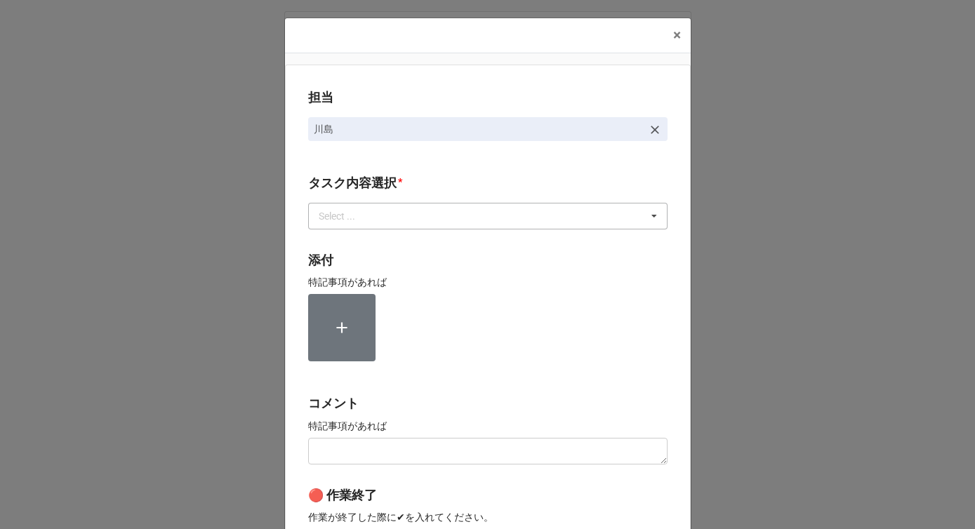
click at [337, 215] on div "Select ..." at bounding box center [345, 216] width 60 height 16
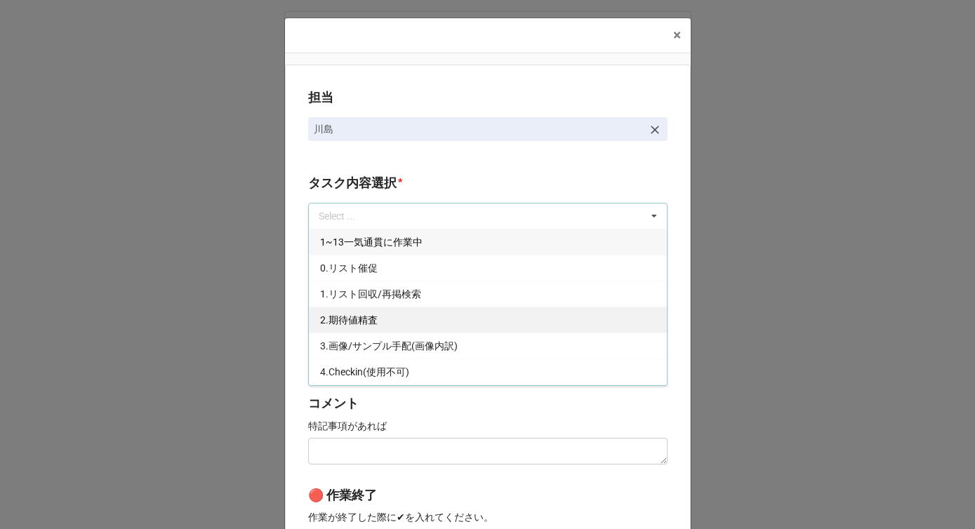
click at [335, 313] on div "2.期待値精査" at bounding box center [488, 320] width 358 height 26
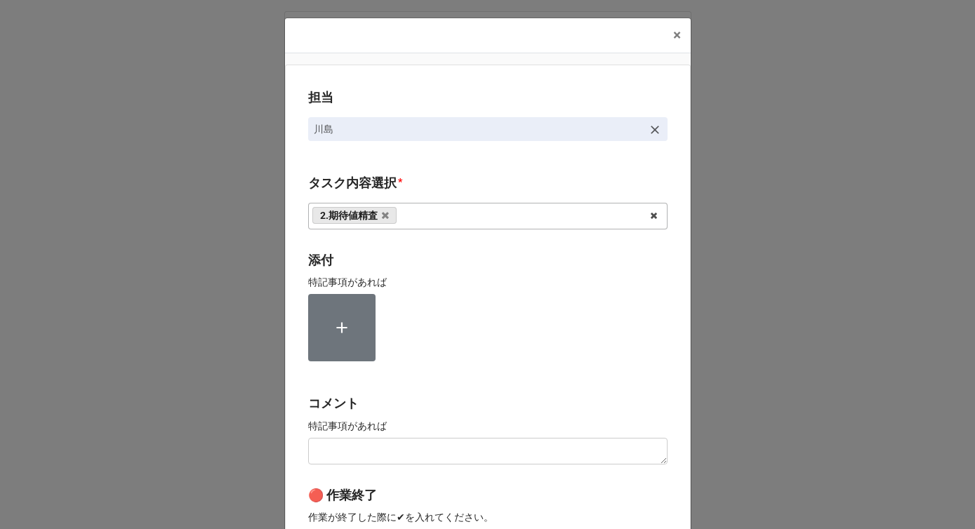
click at [285, 314] on div "担当 [PERSON_NAME][GEOGRAPHIC_DATA]内容選択 * 2.期待値精査 1~13一気通貫に作業中 0.リスト催促 1.リスト回収/再掲…" at bounding box center [488, 347] width 406 height 565
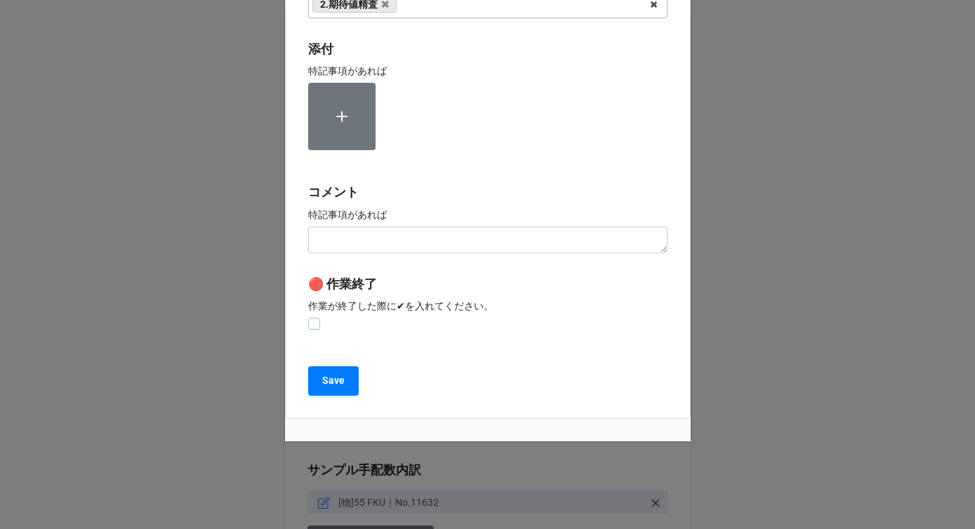
click at [309, 318] on label at bounding box center [314, 318] width 12 height 0
checkbox input "true"
click at [322, 382] on b "Save" at bounding box center [333, 380] width 22 height 15
type textarea "x"
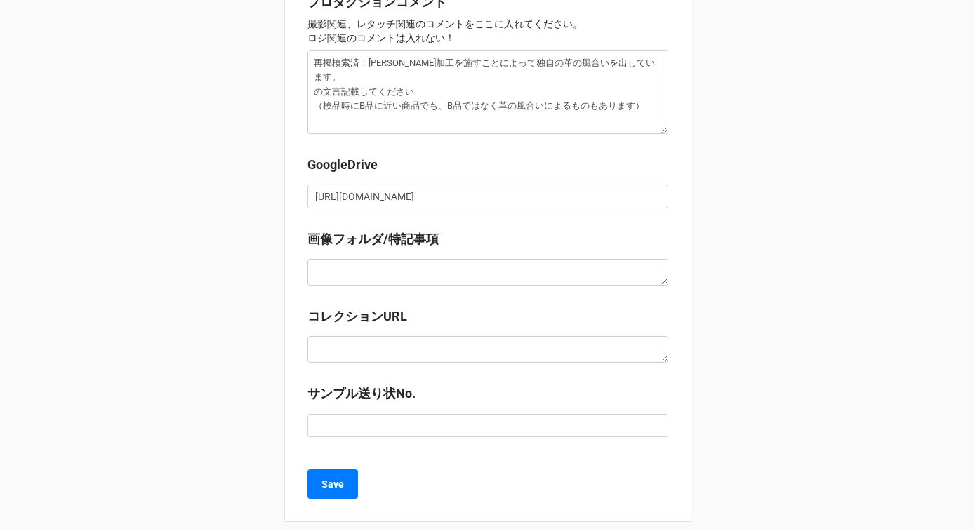
scroll to position [1678, 0]
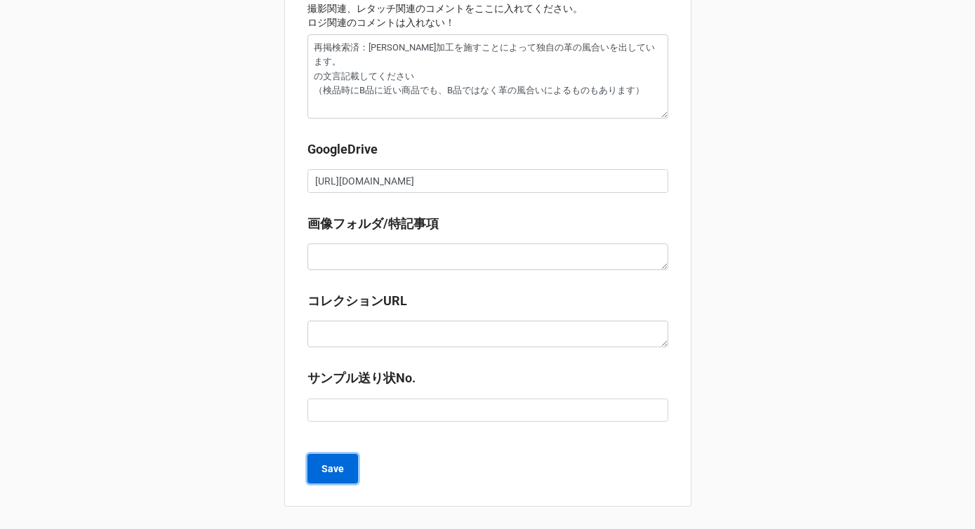
click at [321, 471] on b "Save" at bounding box center [332, 469] width 22 height 15
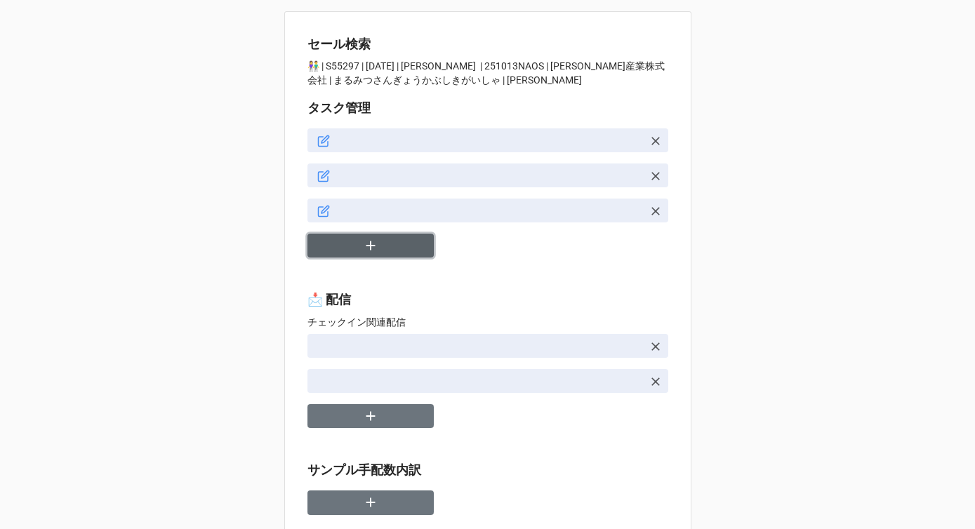
click at [354, 243] on button "button" at bounding box center [370, 246] width 126 height 25
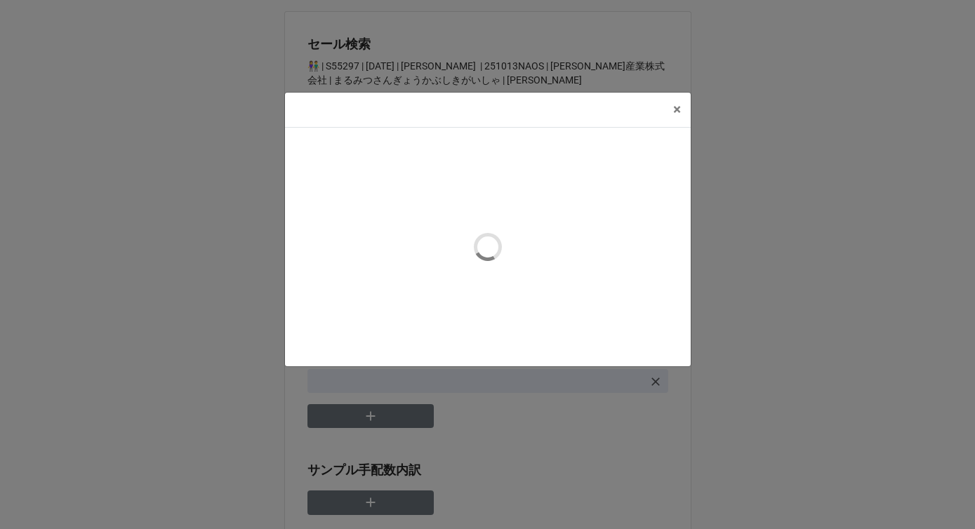
type textarea "x"
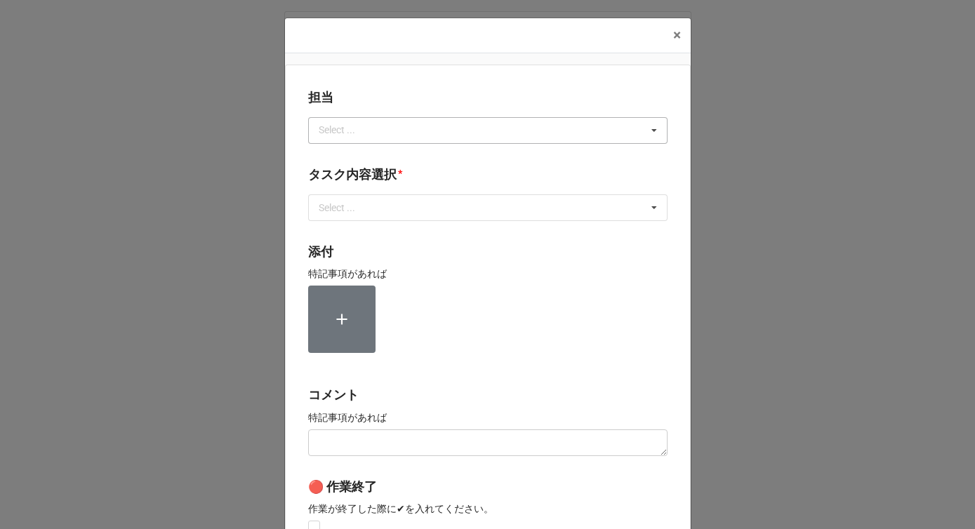
click at [361, 131] on div "Select ..." at bounding box center [345, 130] width 60 height 16
type input "川島"
click at [347, 154] on div "川島" at bounding box center [488, 156] width 358 height 26
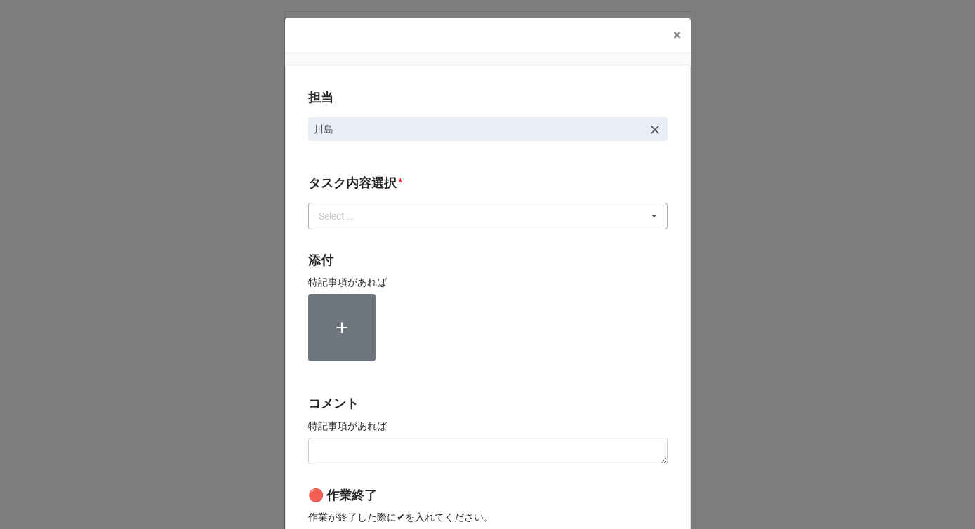
click at [347, 215] on div "Select ..." at bounding box center [345, 216] width 60 height 16
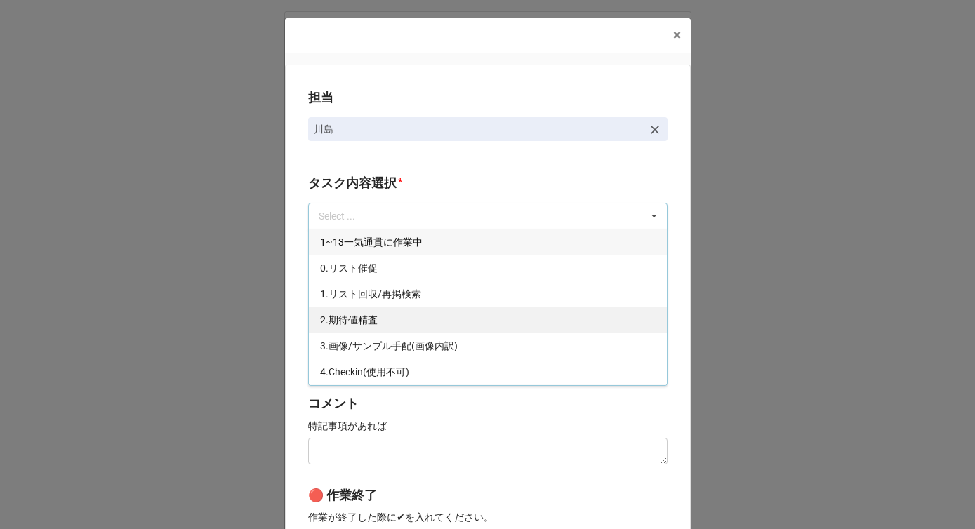
click at [351, 316] on span "2.期待値精査" at bounding box center [349, 319] width 58 height 11
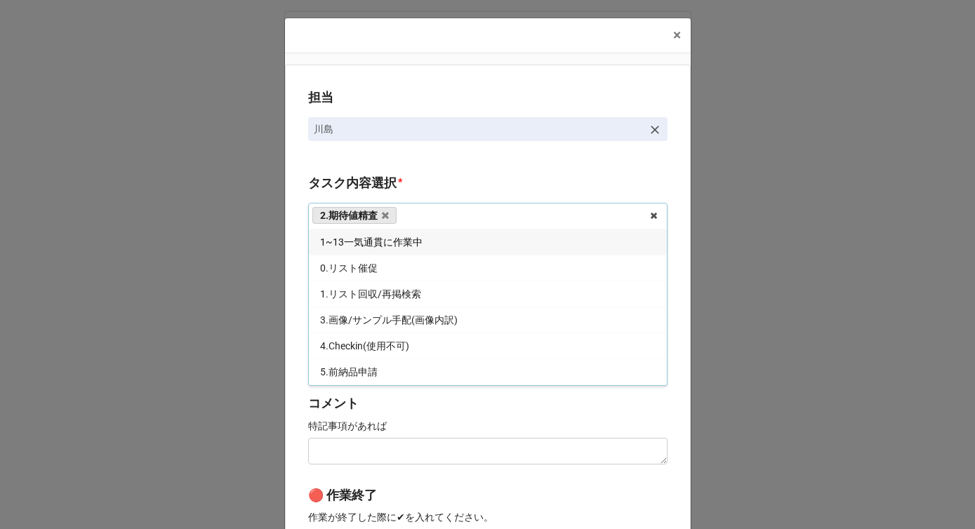
click at [295, 312] on div "担当 [PERSON_NAME][GEOGRAPHIC_DATA]内容選択 * 2.期待値精査 1~13一気通貫に作業中 0.リスト催促 1.リスト回収/再掲…" at bounding box center [488, 347] width 406 height 565
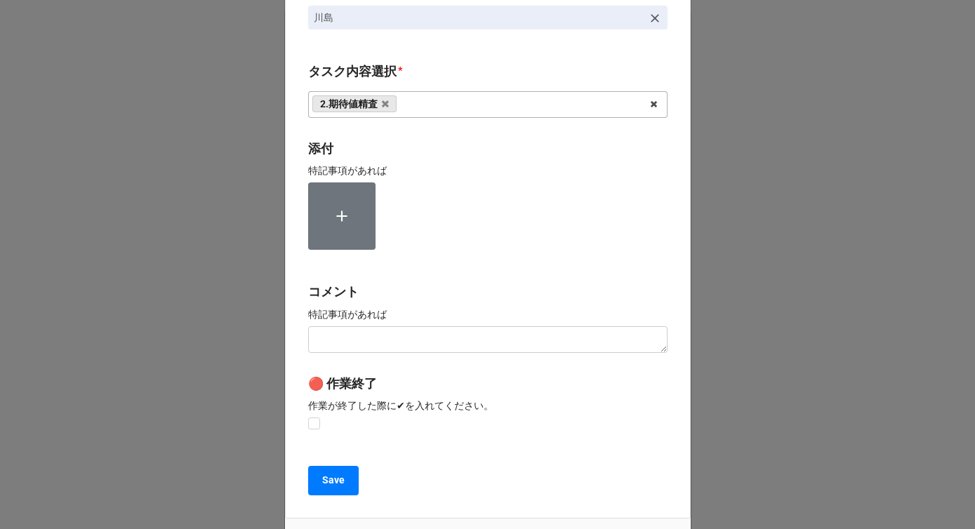
scroll to position [211, 0]
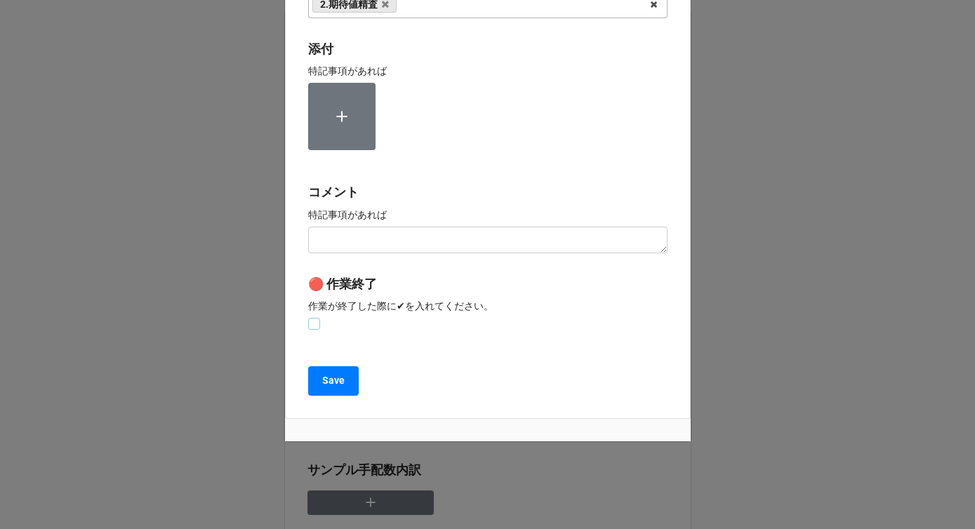
click at [308, 318] on label at bounding box center [314, 318] width 12 height 0
checkbox input "true"
click at [322, 385] on b "Save" at bounding box center [333, 380] width 22 height 15
type textarea "x"
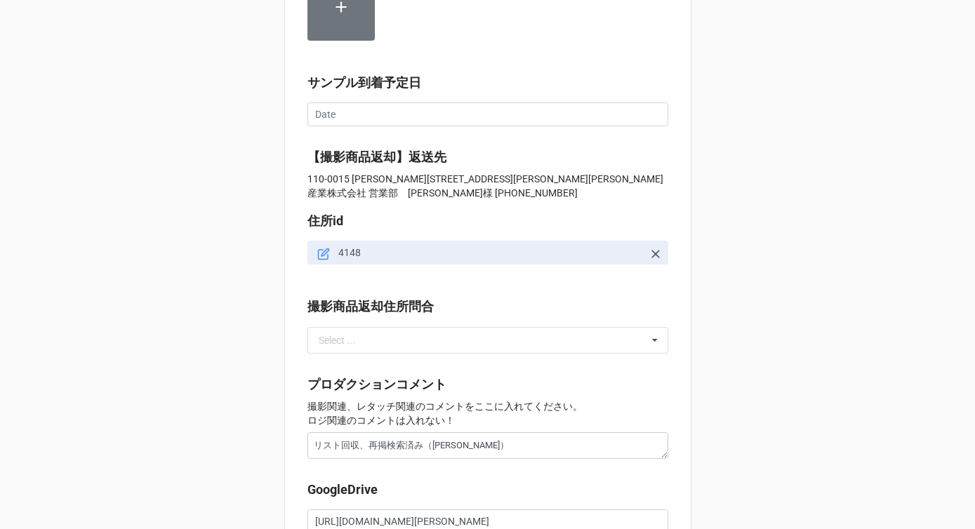
scroll to position [1586, 0]
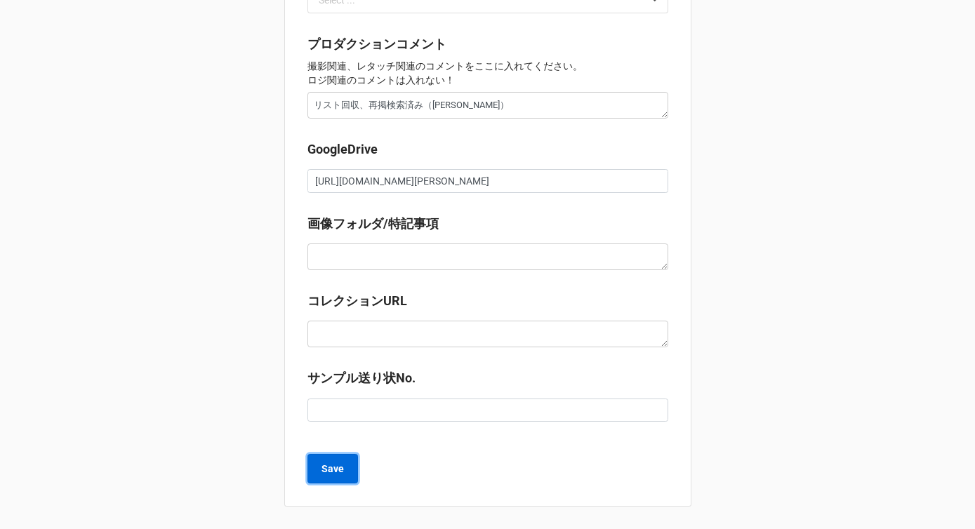
click at [323, 469] on b "Save" at bounding box center [332, 469] width 22 height 15
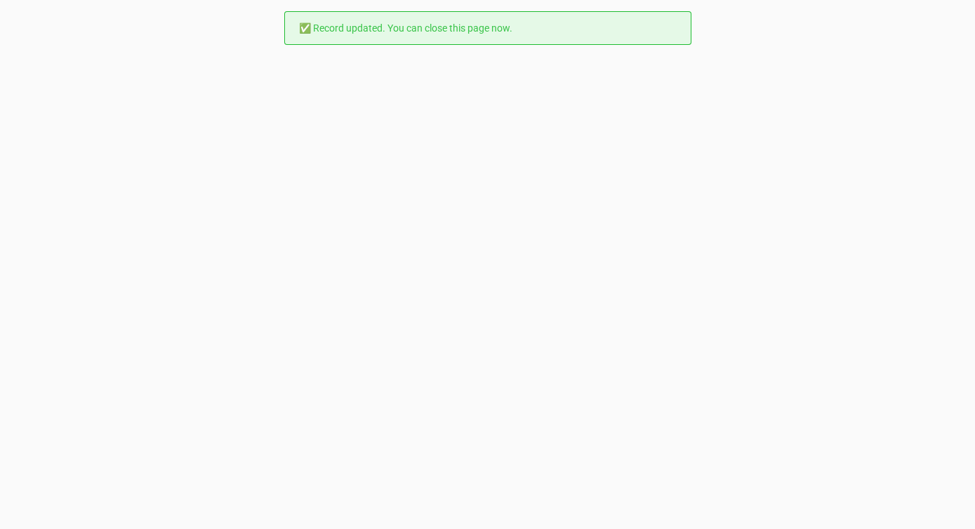
scroll to position [0, 0]
